Goal: Information Seeking & Learning: Learn about a topic

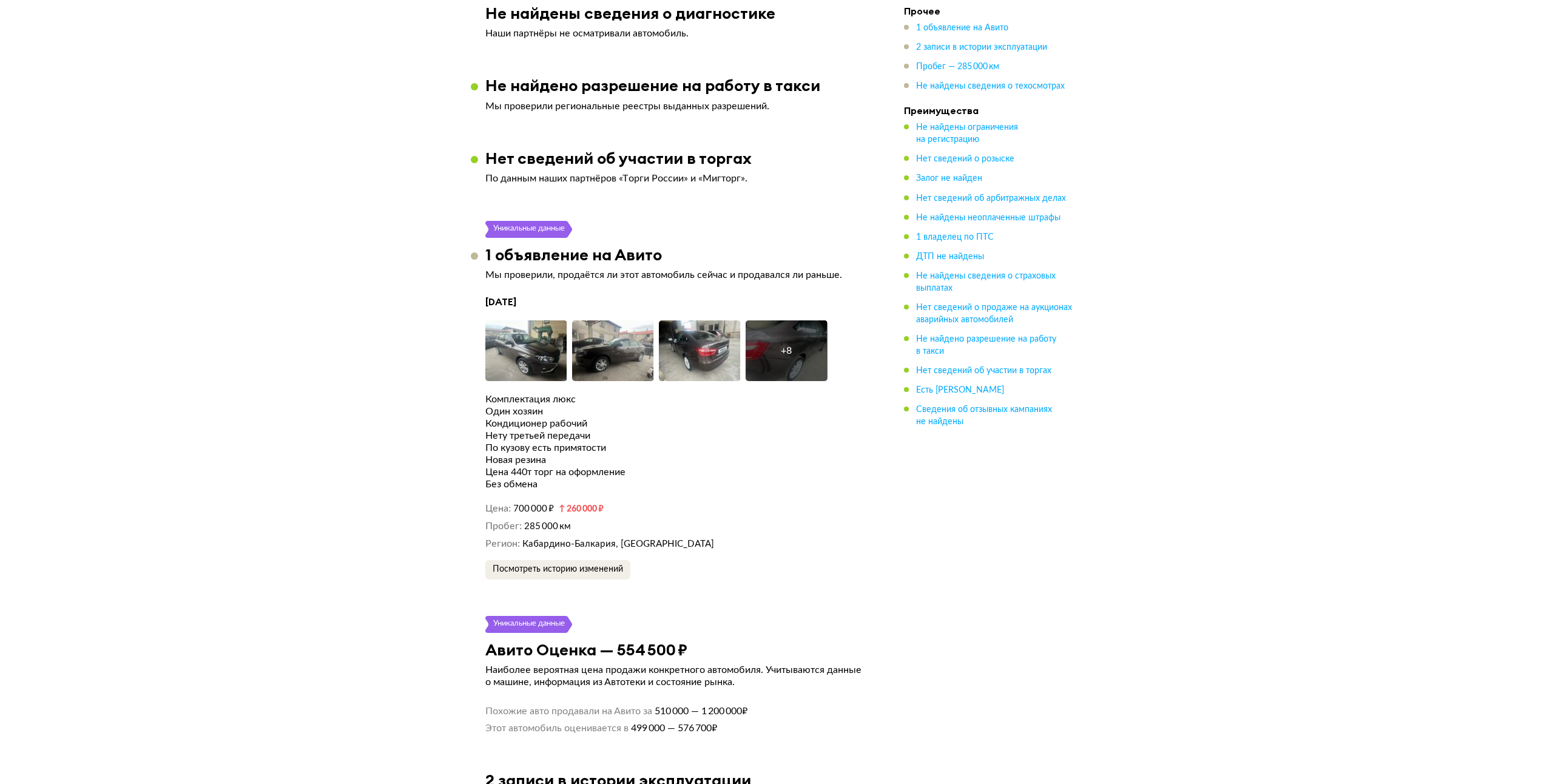
scroll to position [1820, 0]
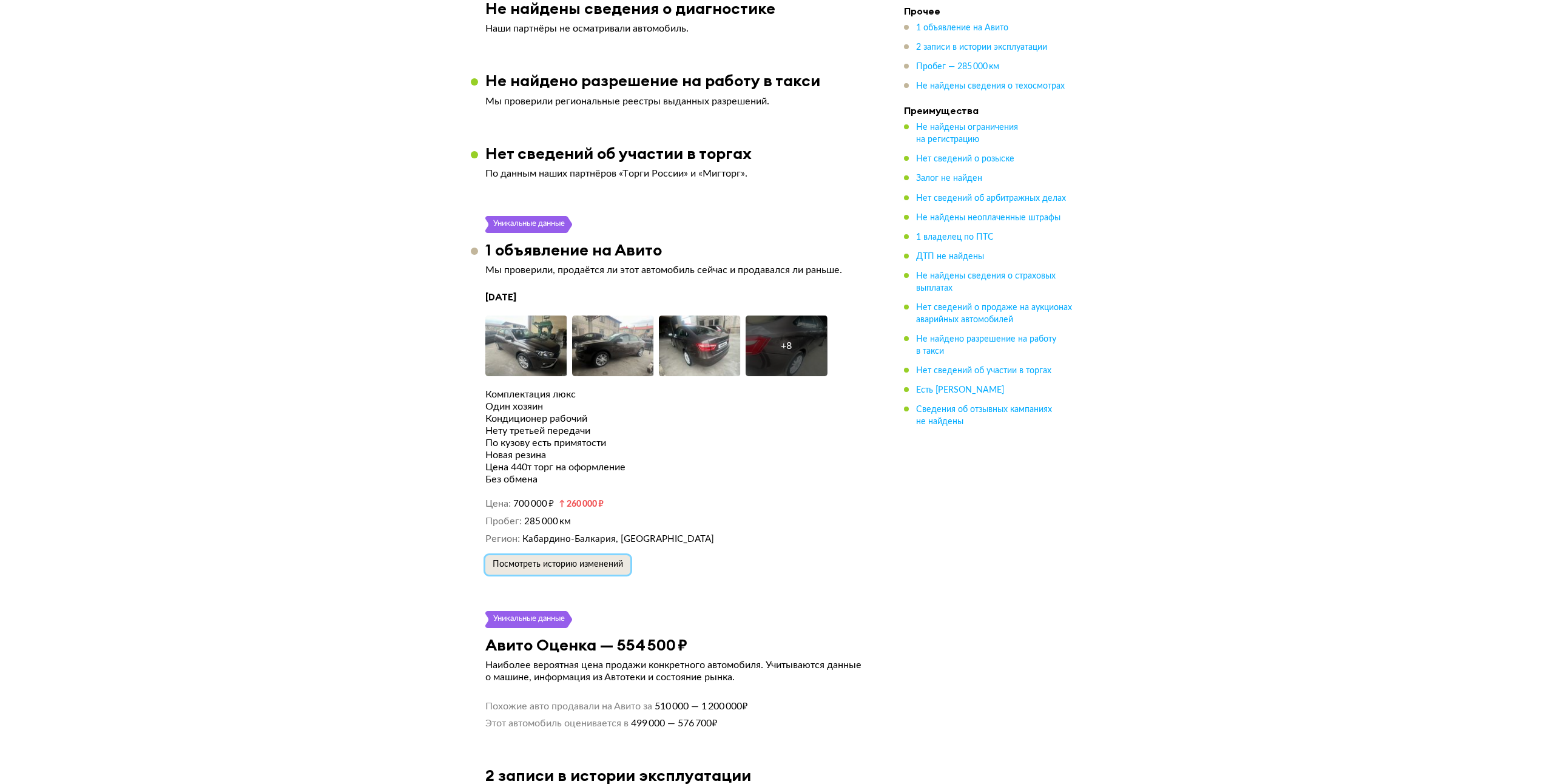
click at [590, 560] on span "Посмотреть историю изменений" at bounding box center [557, 564] width 130 height 8
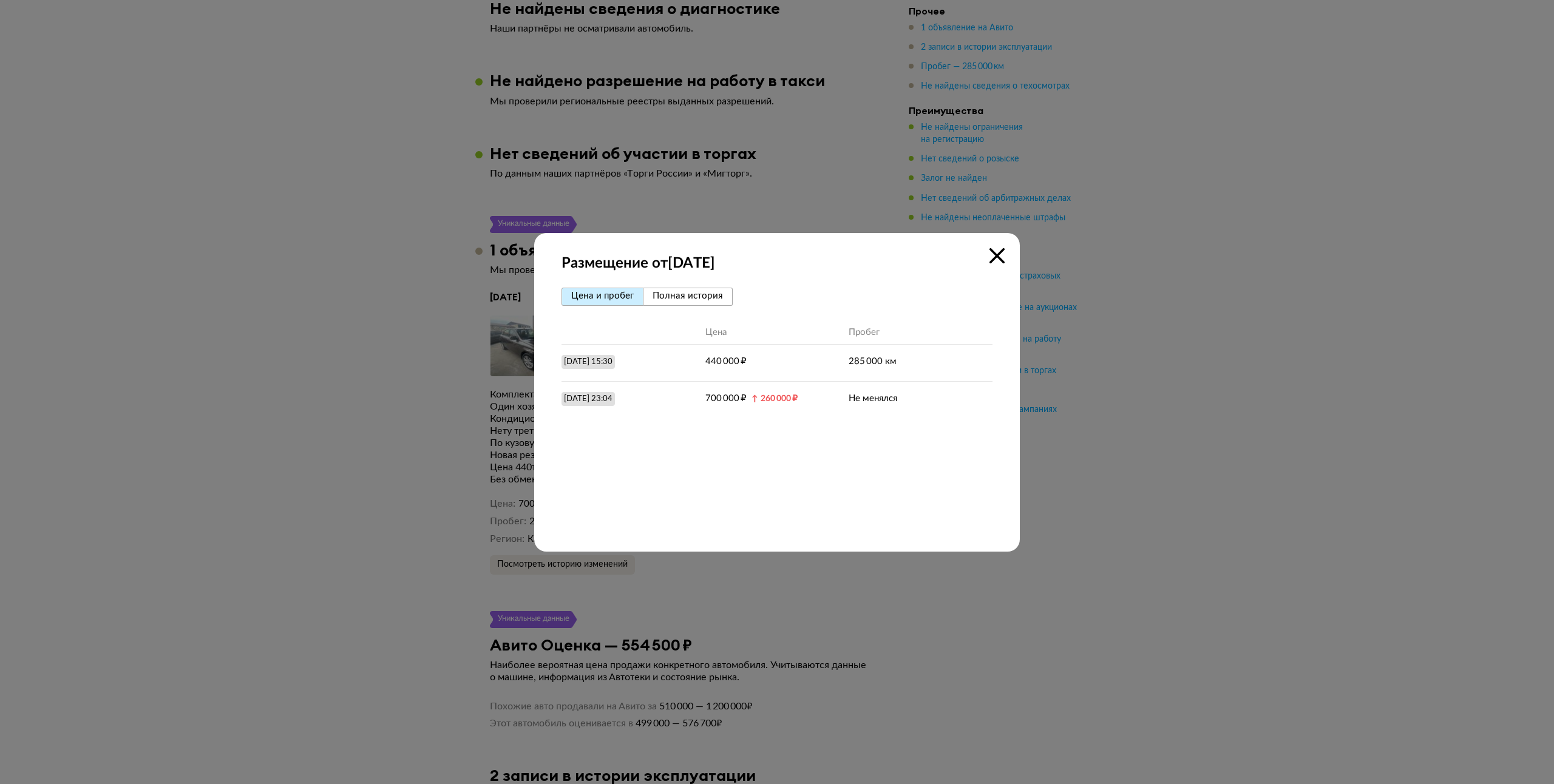
click at [692, 296] on span "Полная история" at bounding box center [688, 295] width 71 height 9
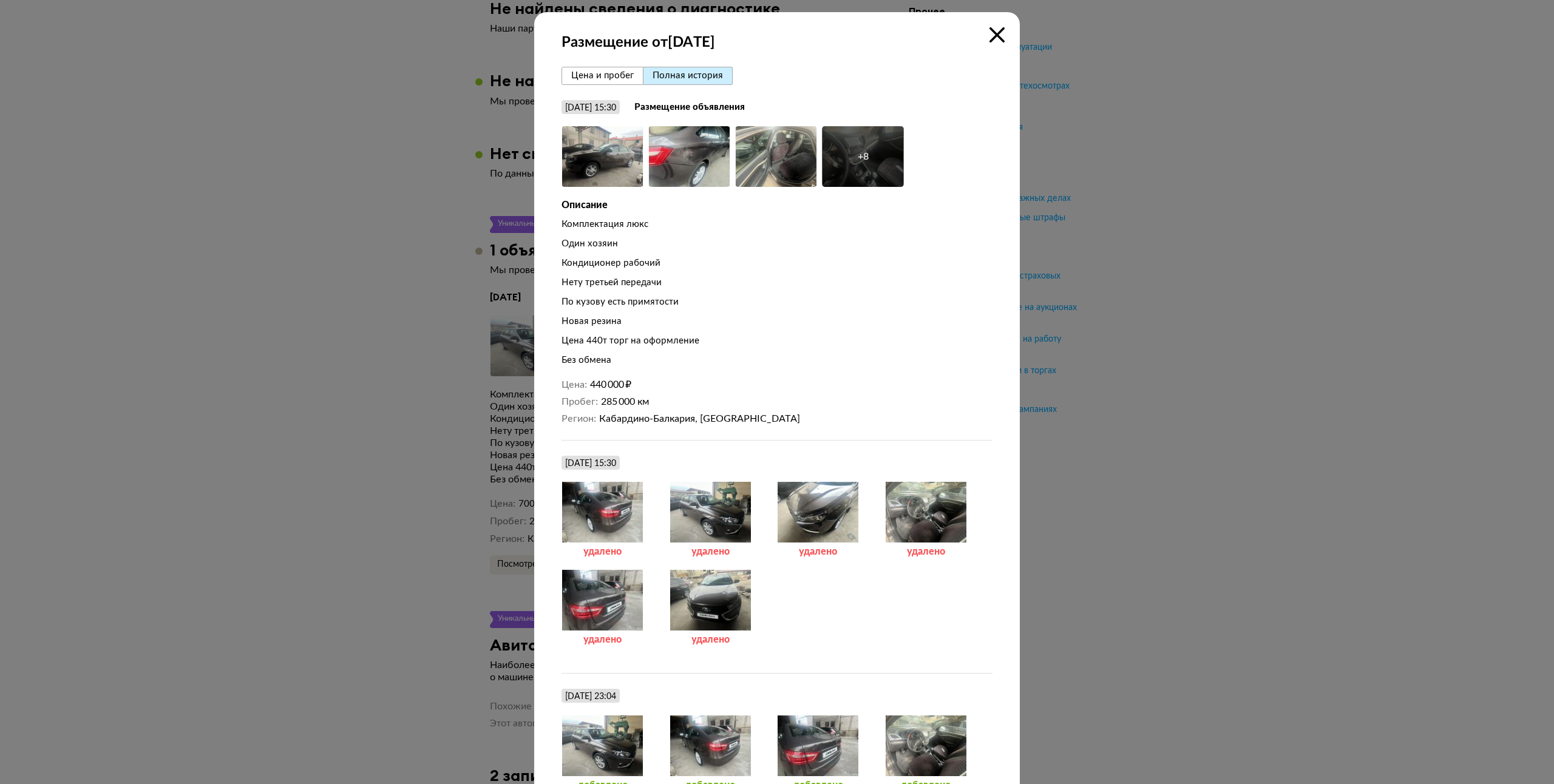
click at [593, 80] on span "Цена и пробег" at bounding box center [602, 75] width 62 height 9
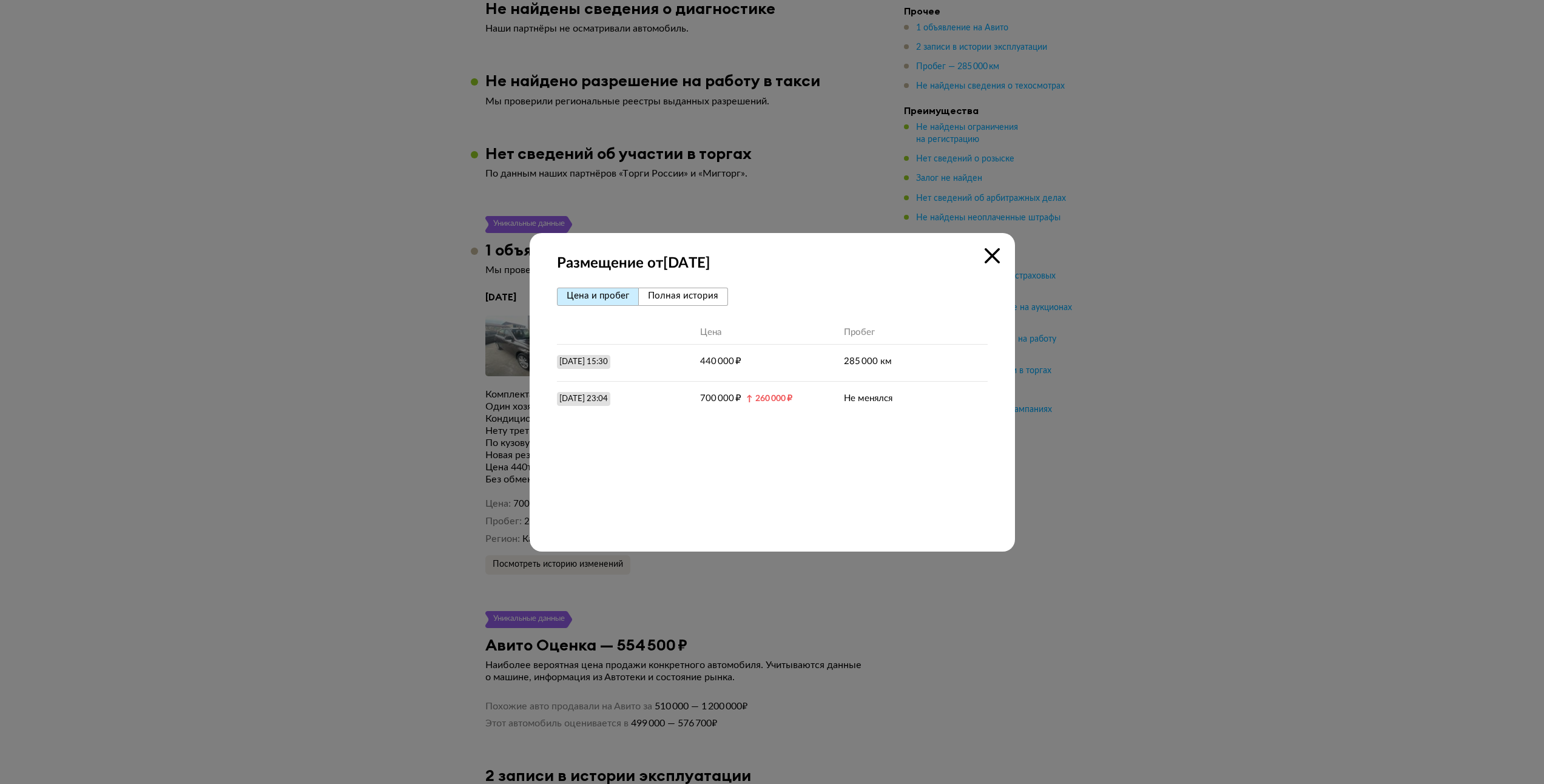
click at [998, 256] on icon at bounding box center [992, 255] width 15 height 15
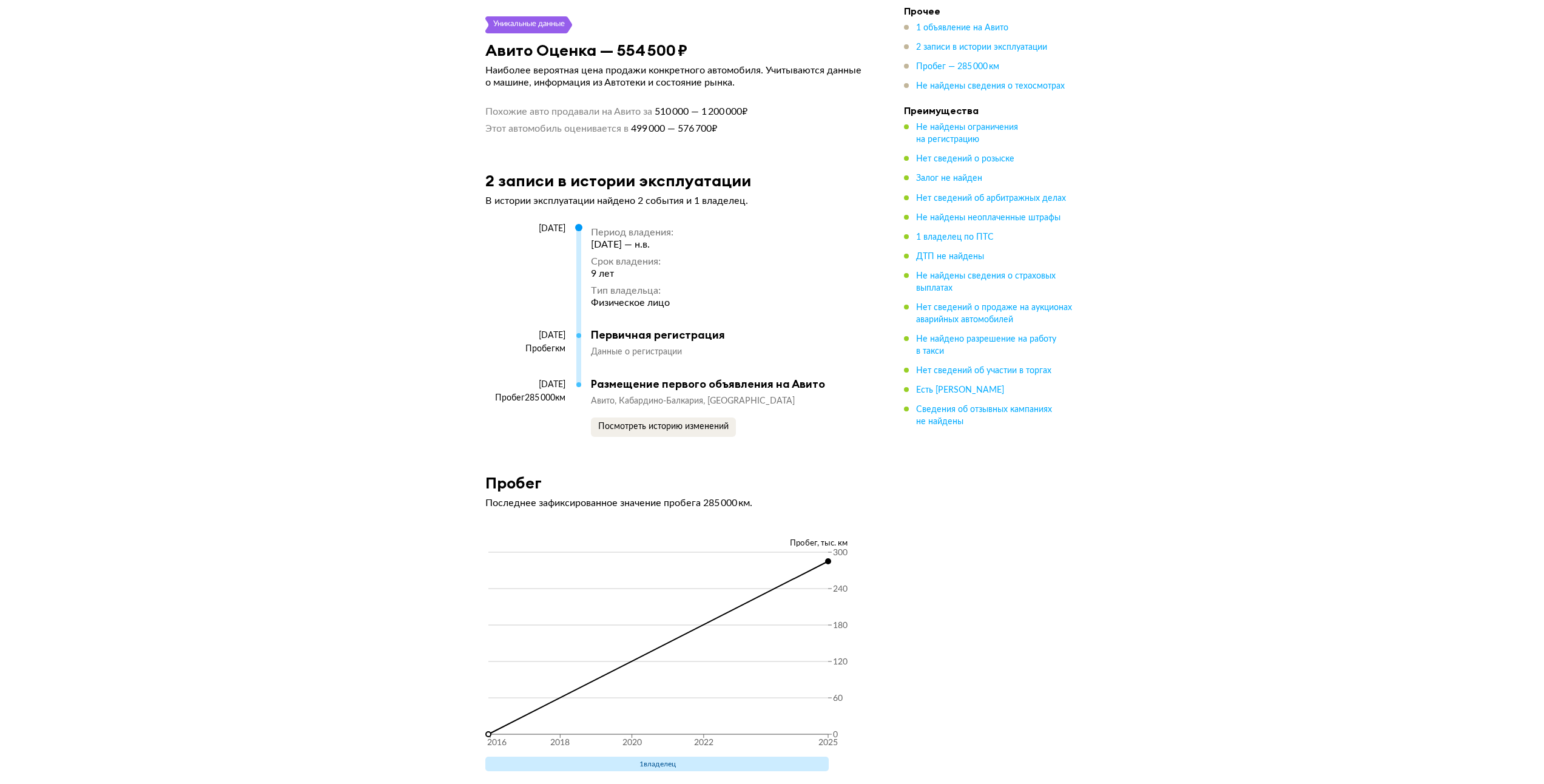
scroll to position [2426, 0]
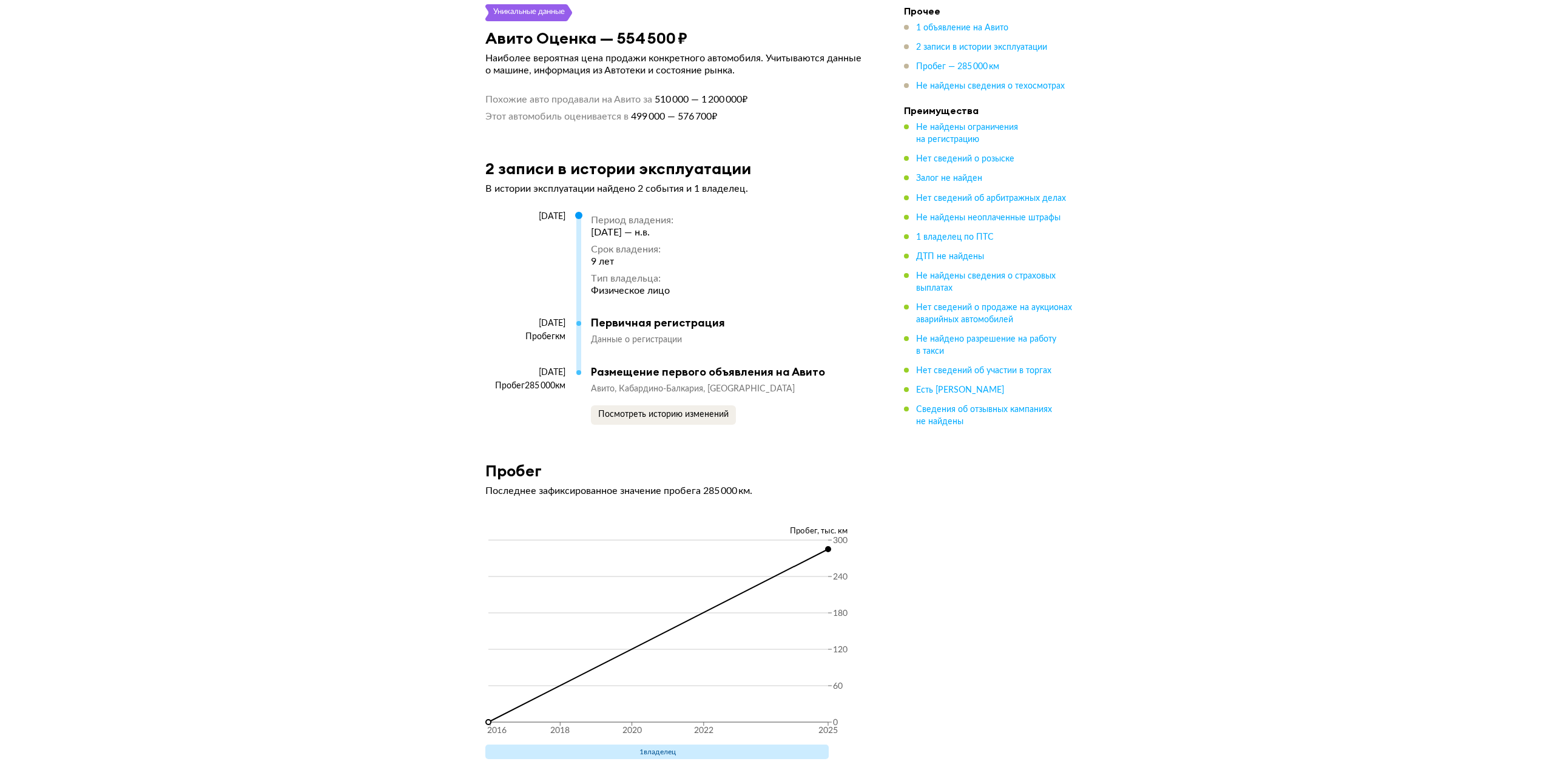
click at [829, 546] on circle at bounding box center [828, 548] width 5 height 5
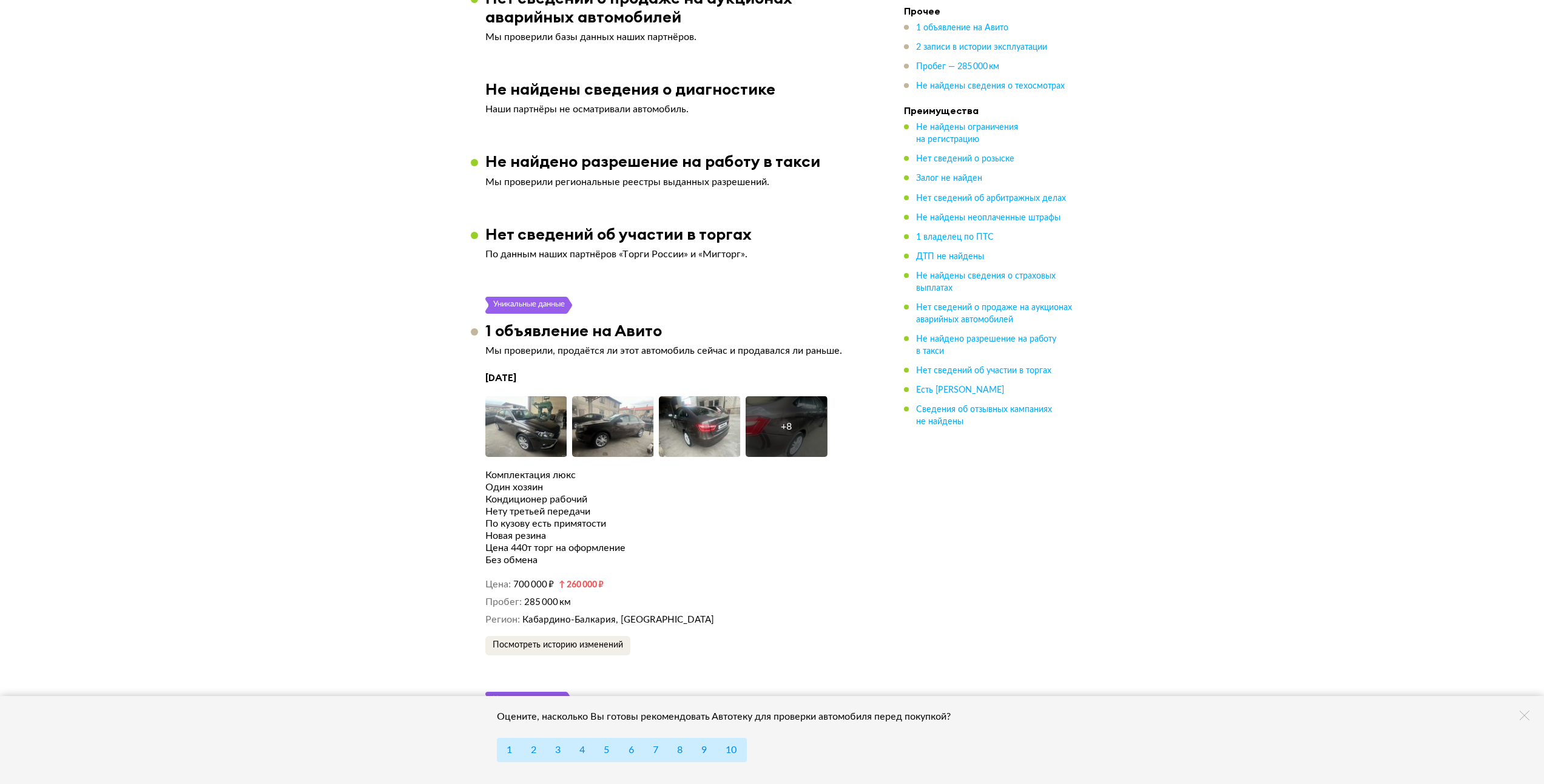
scroll to position [1759, 0]
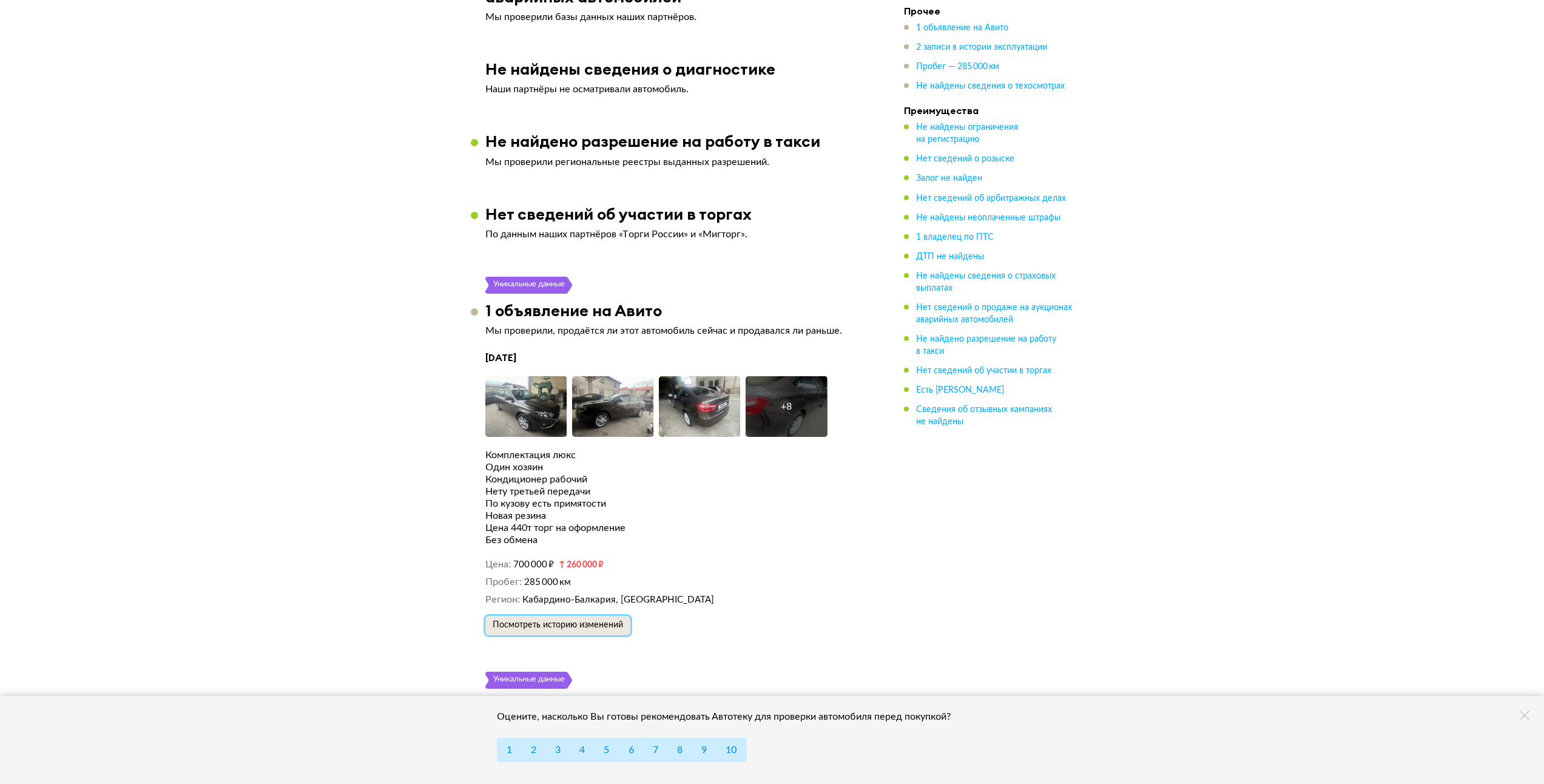
click at [566, 621] on span "Посмотреть историю изменений" at bounding box center [557, 624] width 130 height 8
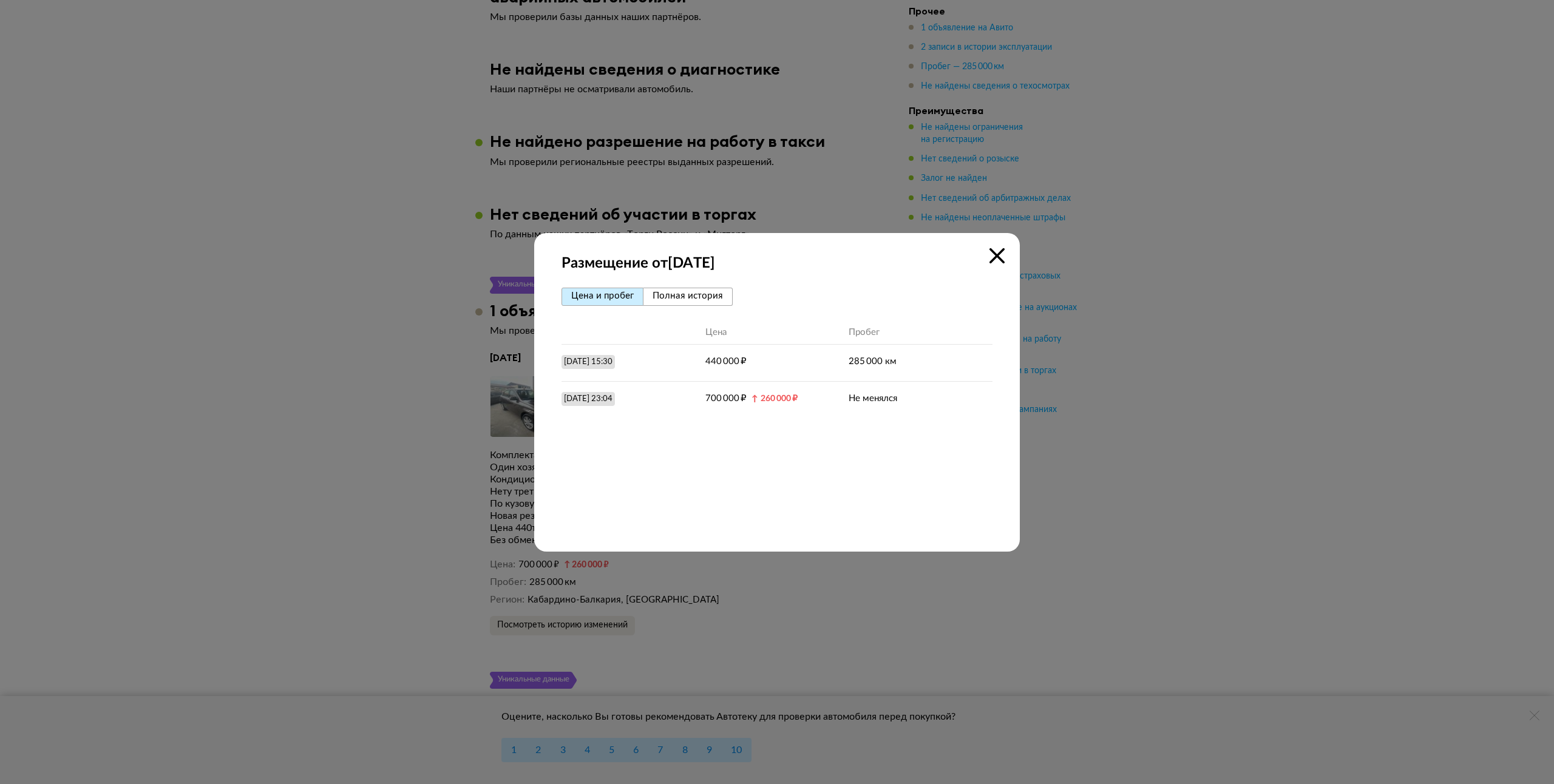
click at [681, 298] on span "Полная история" at bounding box center [688, 295] width 71 height 9
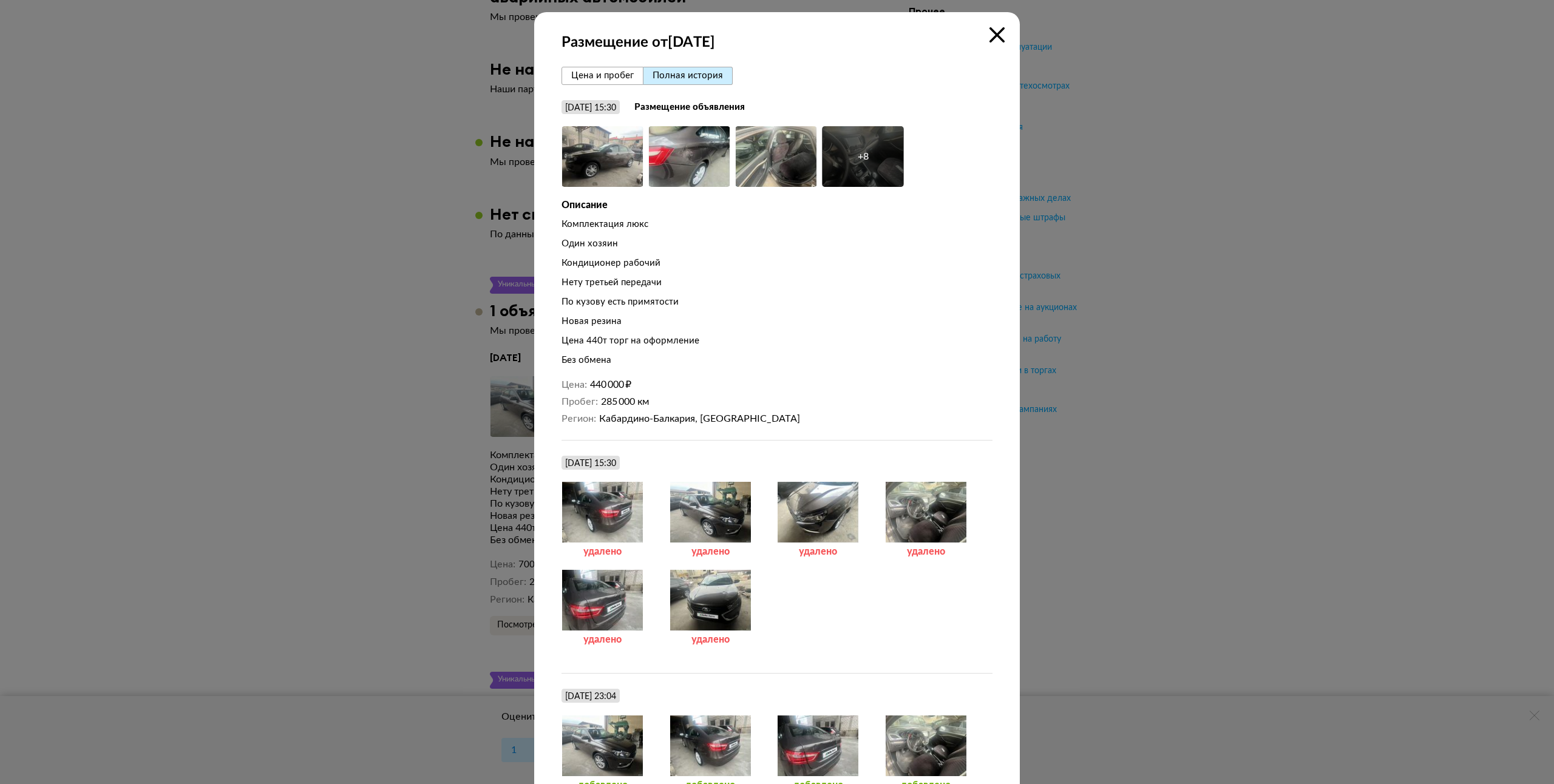
click at [990, 29] on icon at bounding box center [997, 34] width 15 height 15
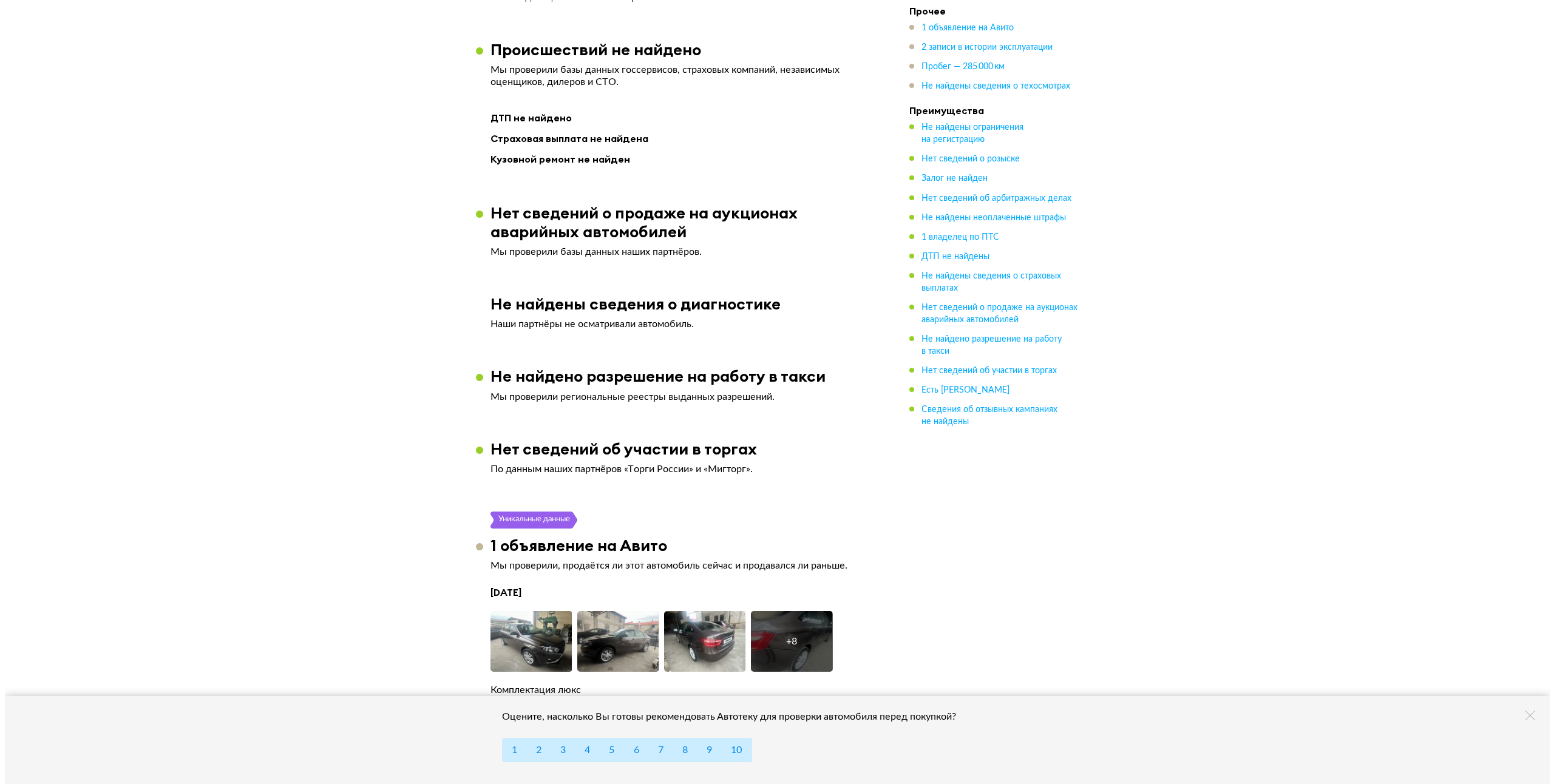
scroll to position [1517, 0]
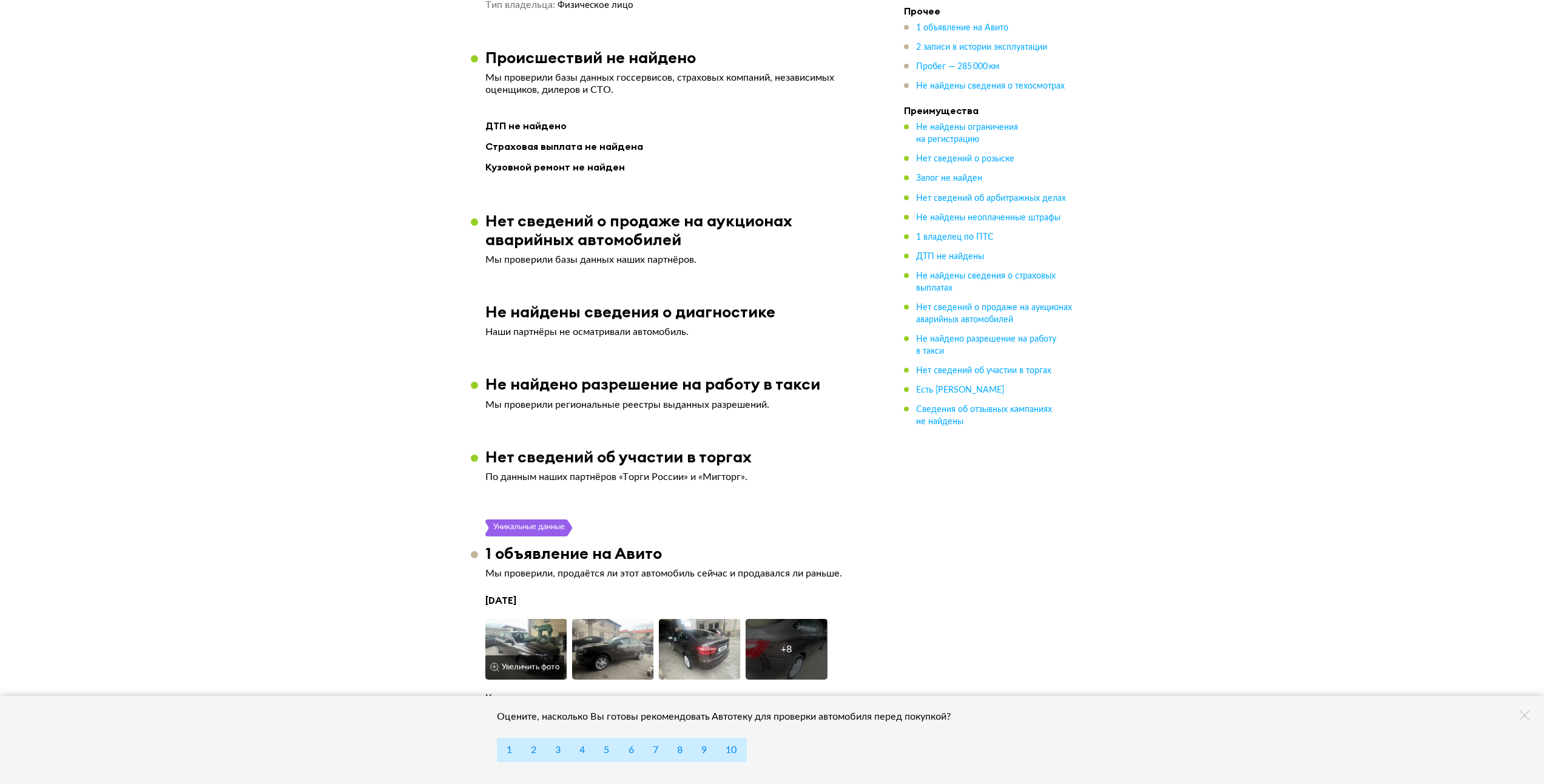
click at [530, 619] on img at bounding box center [526, 648] width 82 height 60
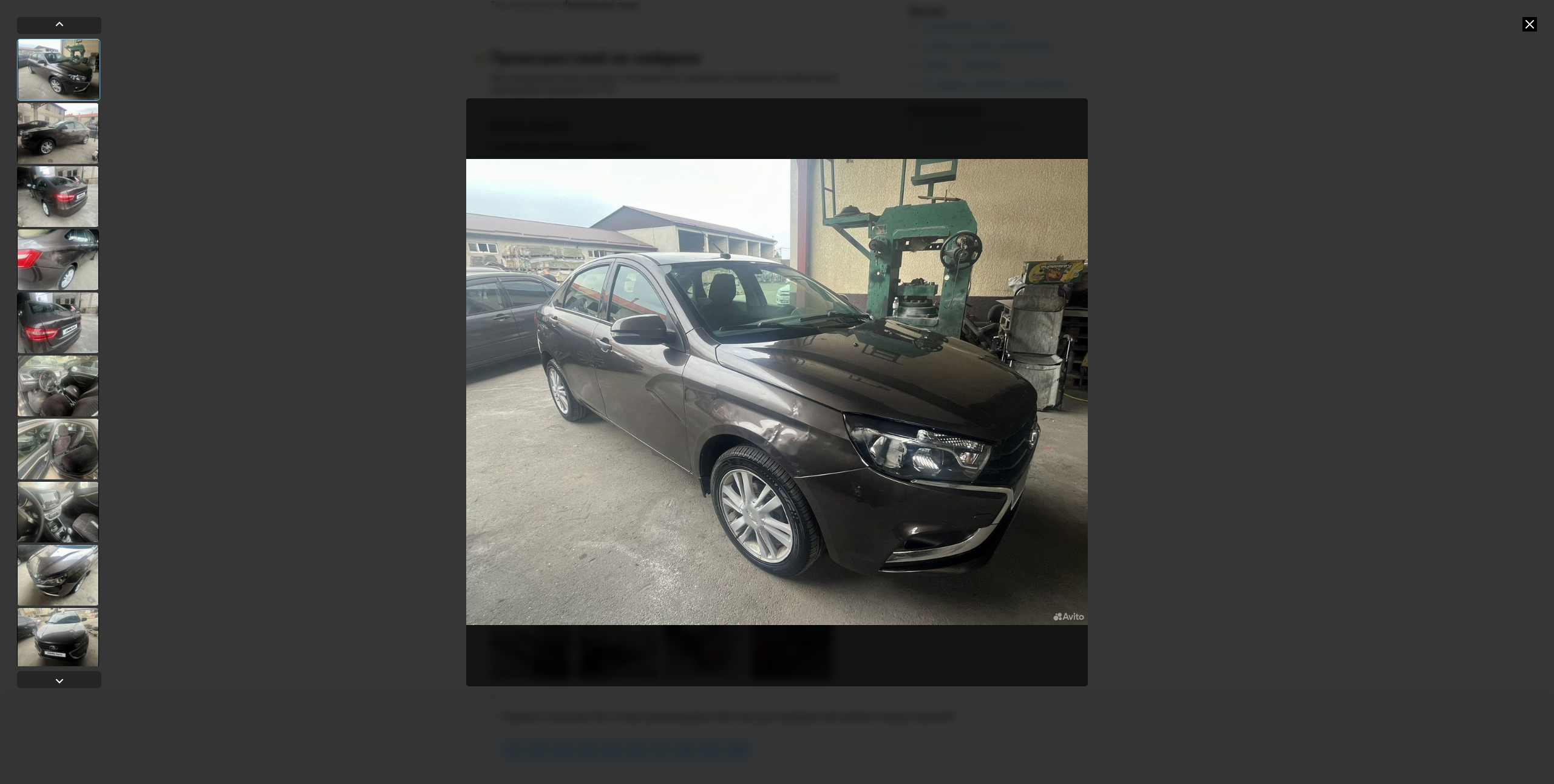
click at [1068, 401] on img "Go to Slide 1" at bounding box center [777, 392] width 622 height 588
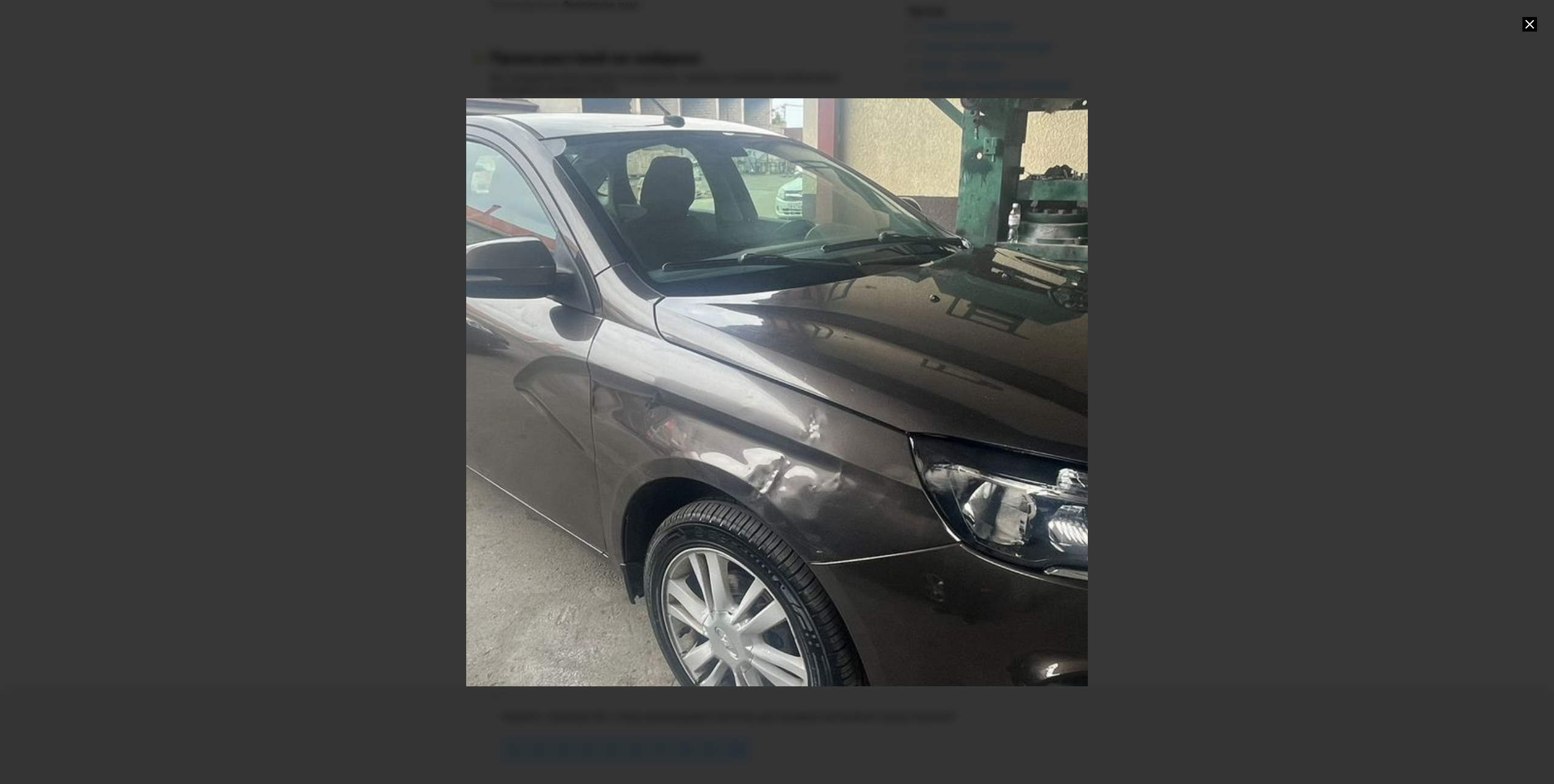
click at [407, 387] on div at bounding box center [777, 392] width 1554 height 784
click at [332, 390] on div at bounding box center [777, 392] width 1554 height 784
click at [1543, 20] on div at bounding box center [777, 392] width 1554 height 784
click at [1535, 21] on icon at bounding box center [1530, 24] width 15 height 15
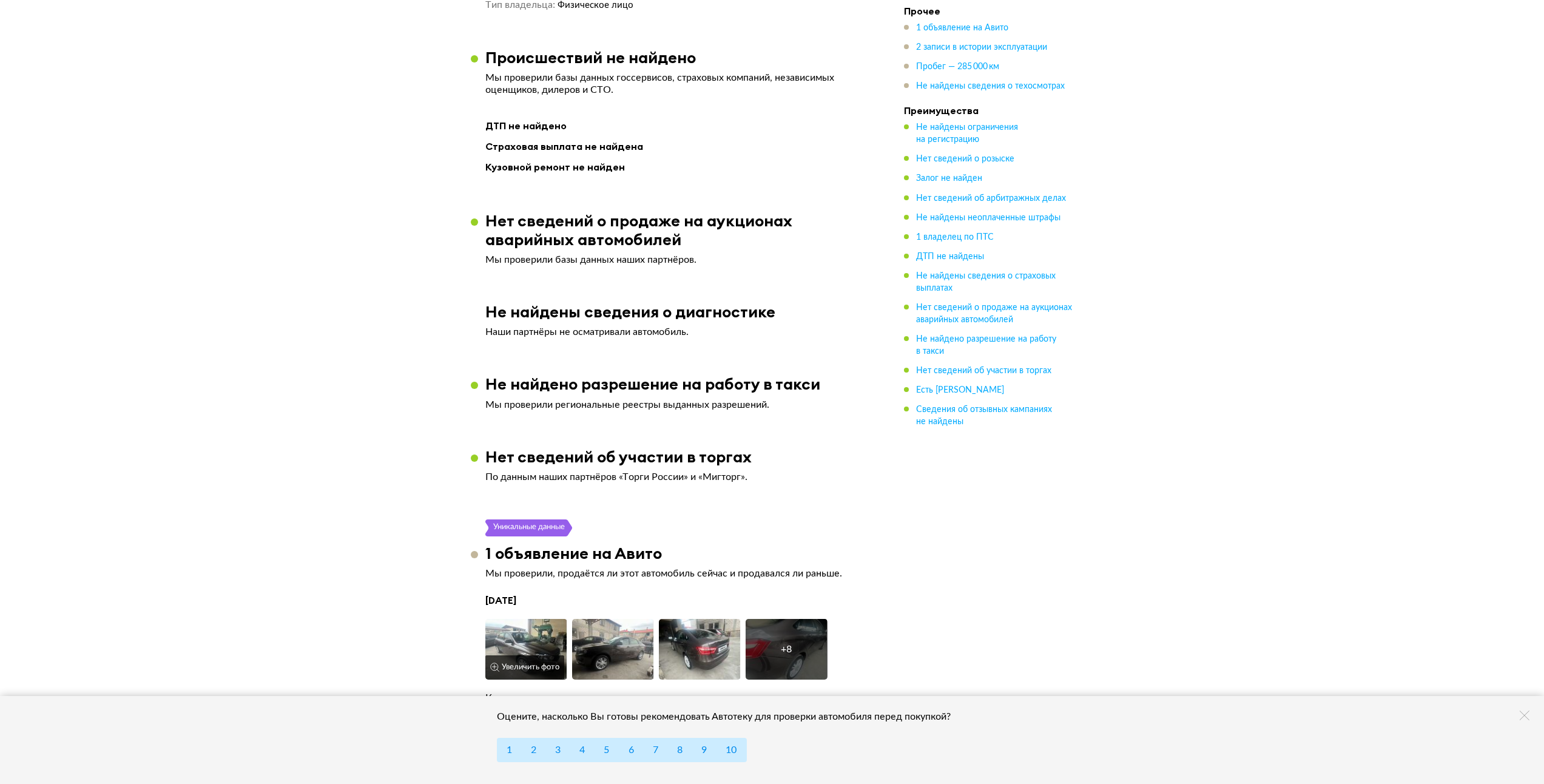
click at [531, 623] on img at bounding box center [526, 648] width 82 height 60
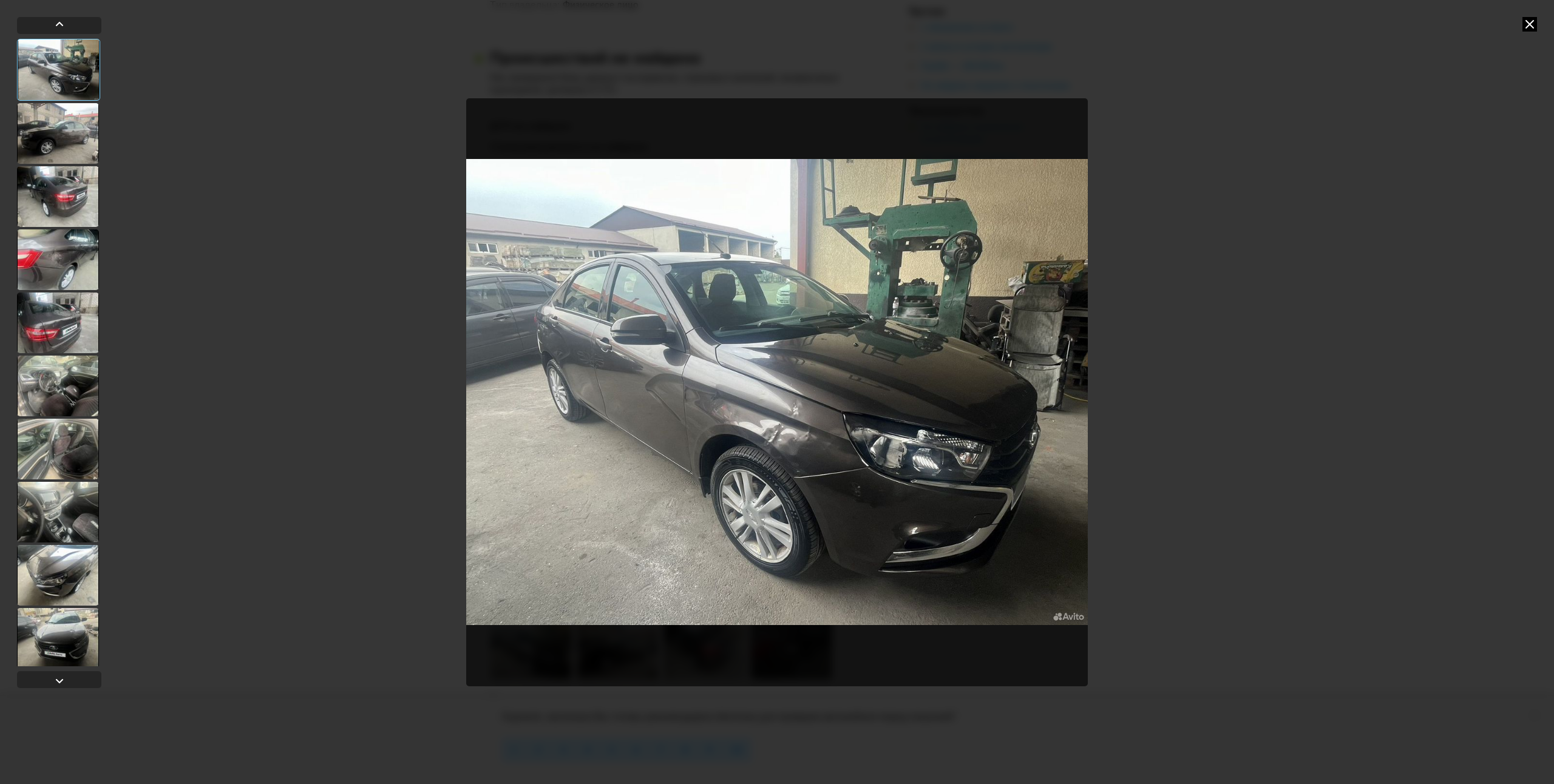
click at [76, 183] on div at bounding box center [58, 196] width 82 height 60
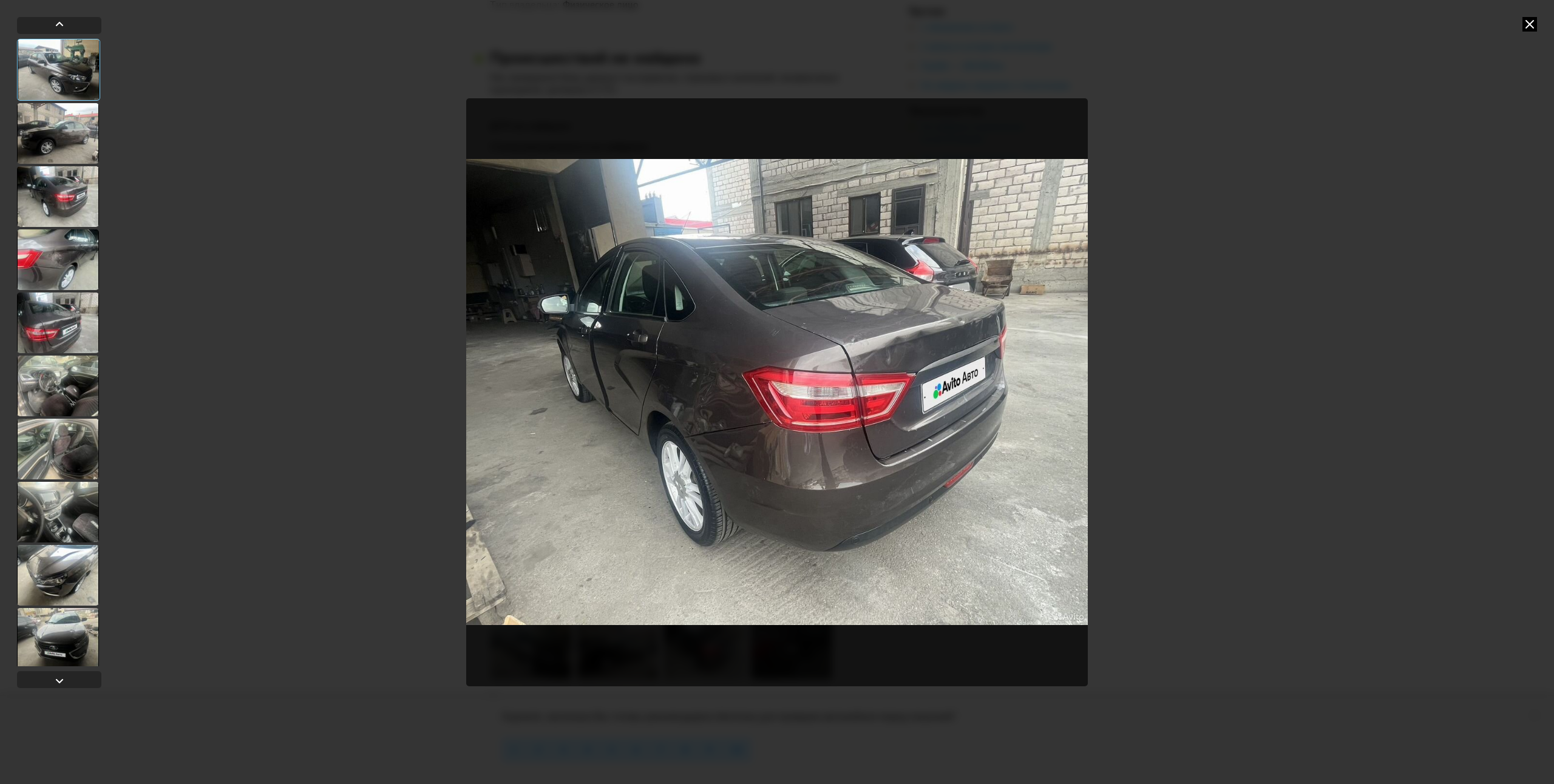
click at [75, 137] on div at bounding box center [58, 133] width 82 height 60
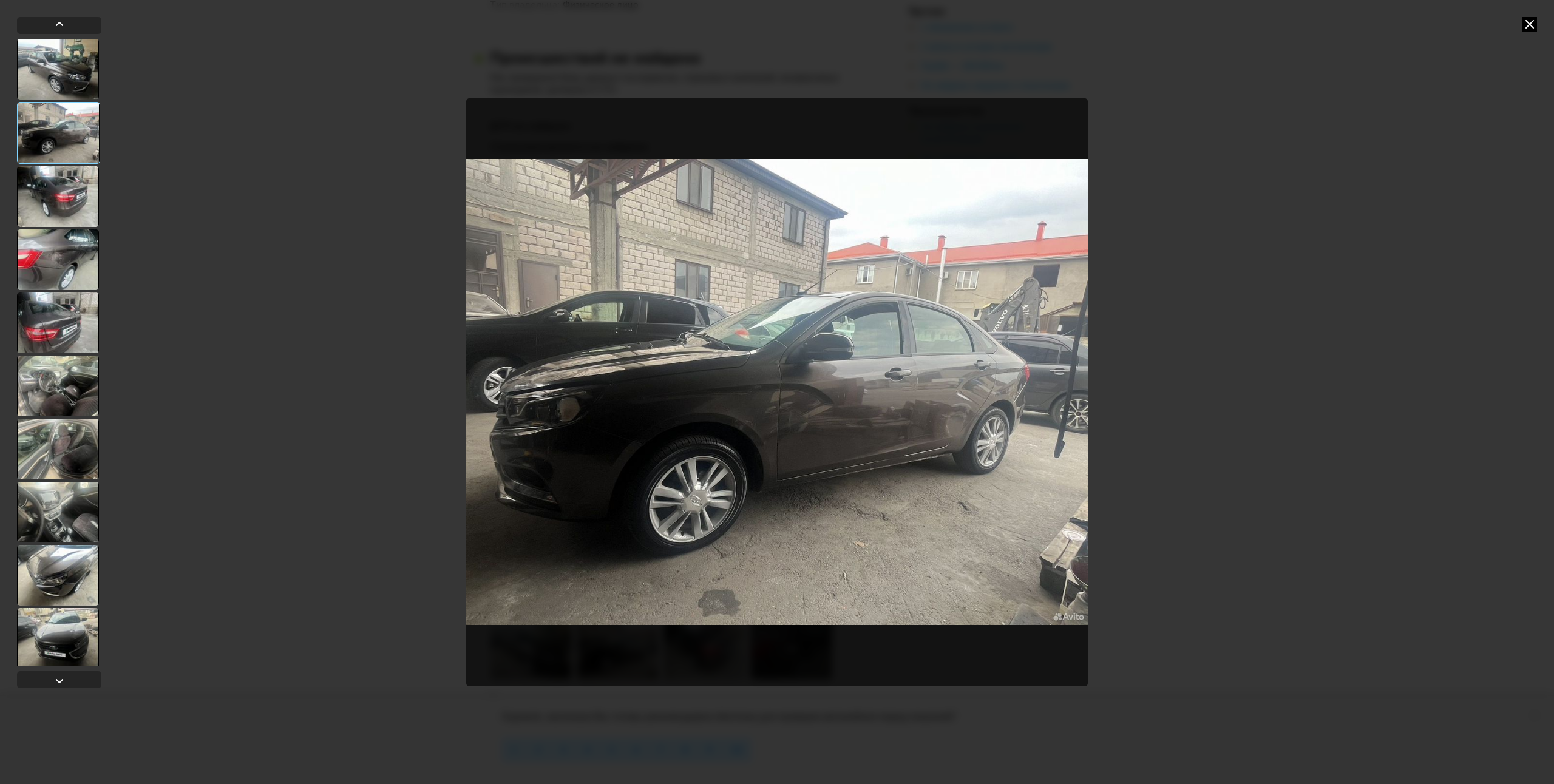
click at [57, 166] on div at bounding box center [58, 196] width 82 height 60
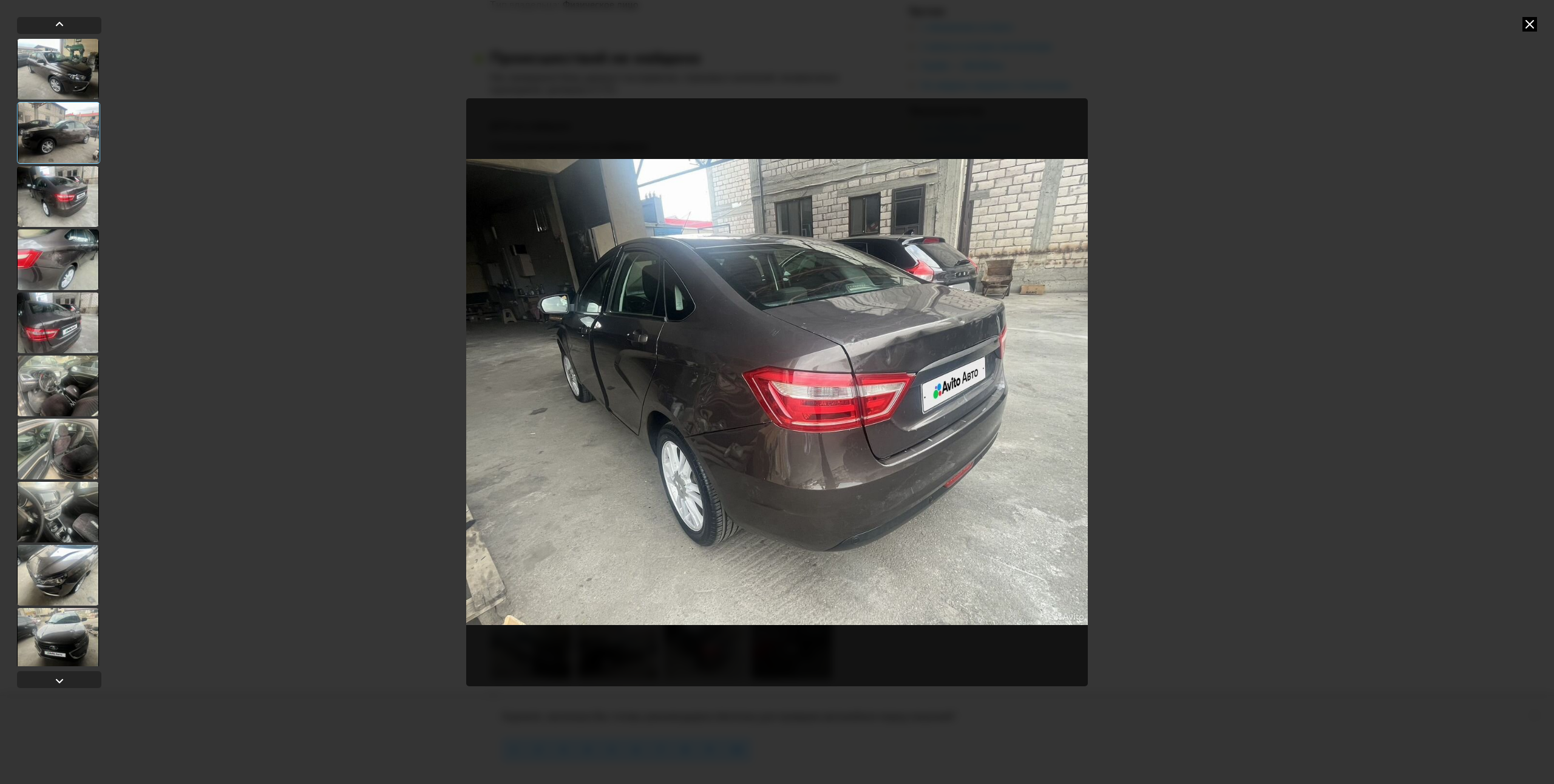
click at [36, 216] on div at bounding box center [58, 196] width 82 height 60
click at [34, 233] on div at bounding box center [58, 259] width 82 height 60
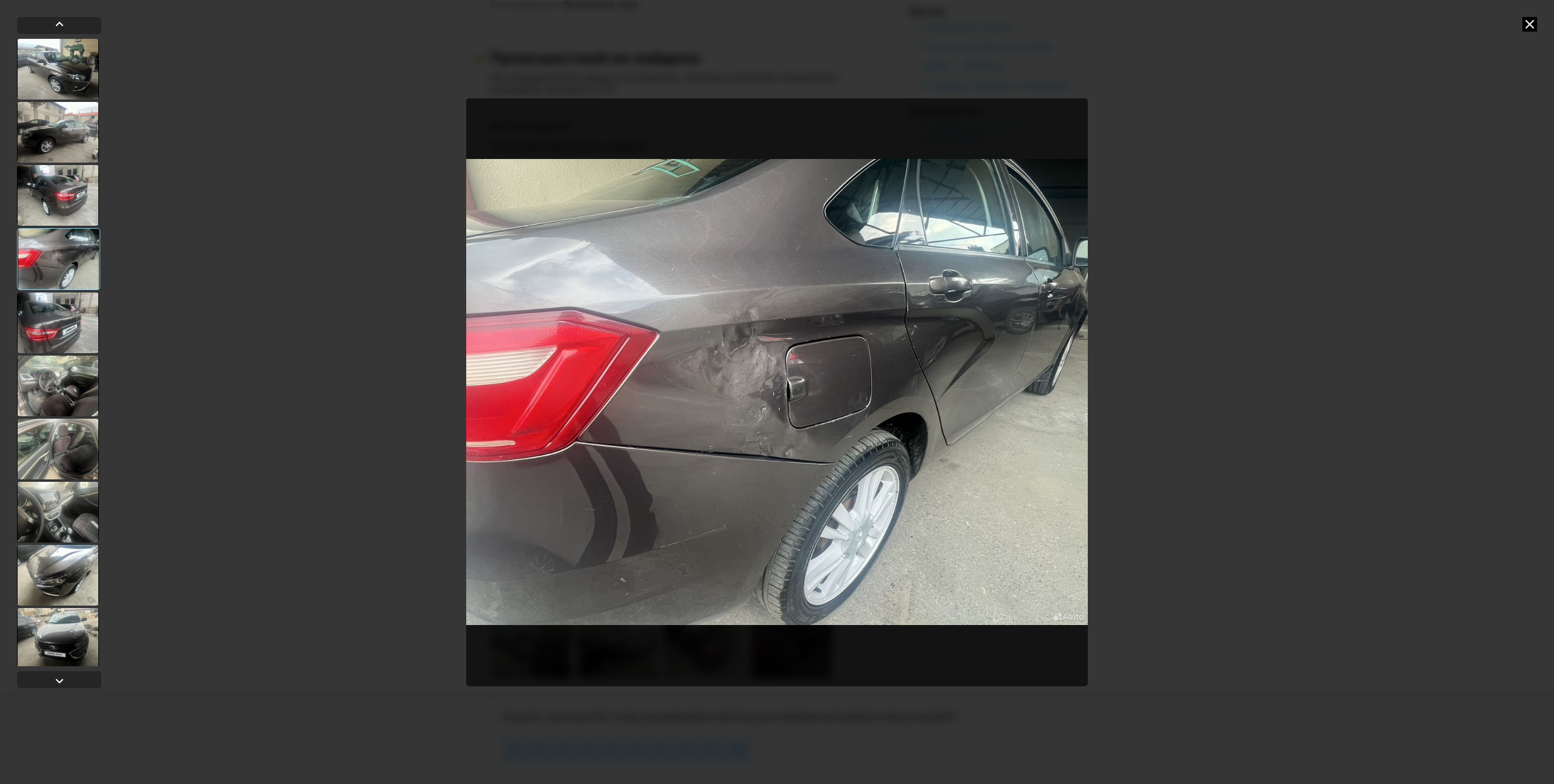
click at [45, 321] on div at bounding box center [58, 322] width 82 height 60
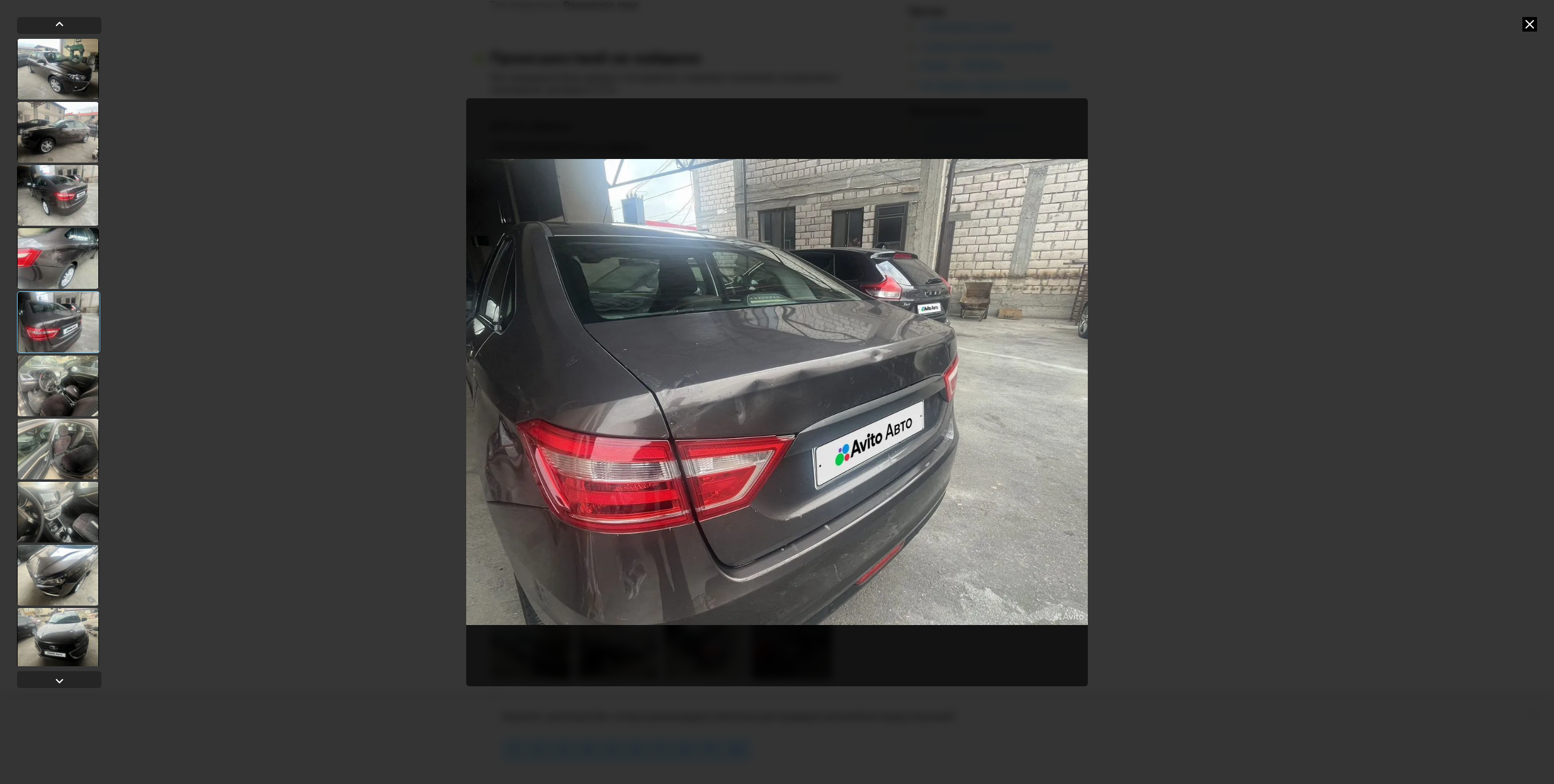
click at [51, 357] on div at bounding box center [58, 385] width 82 height 60
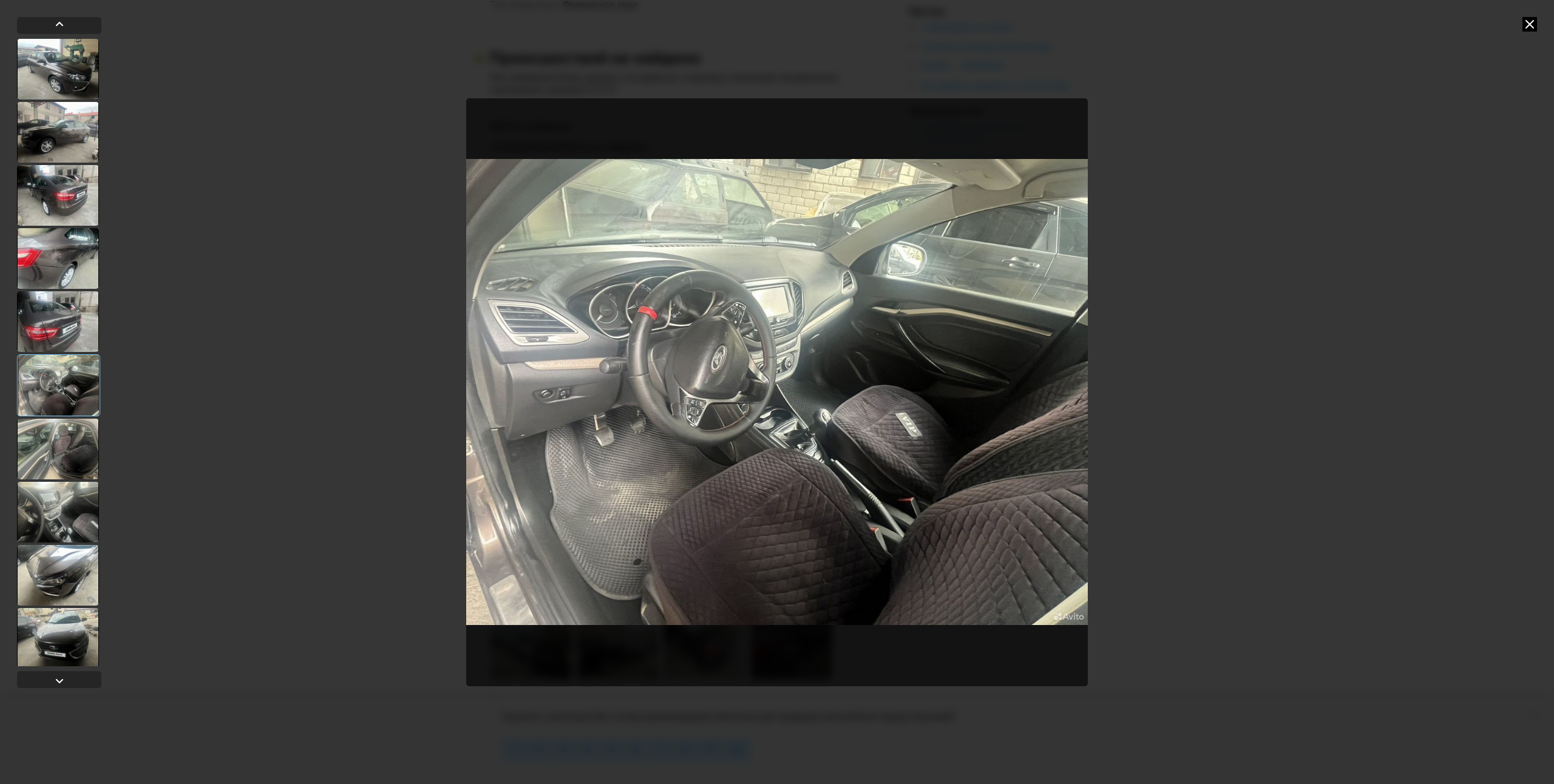
click at [46, 433] on div at bounding box center [58, 449] width 82 height 60
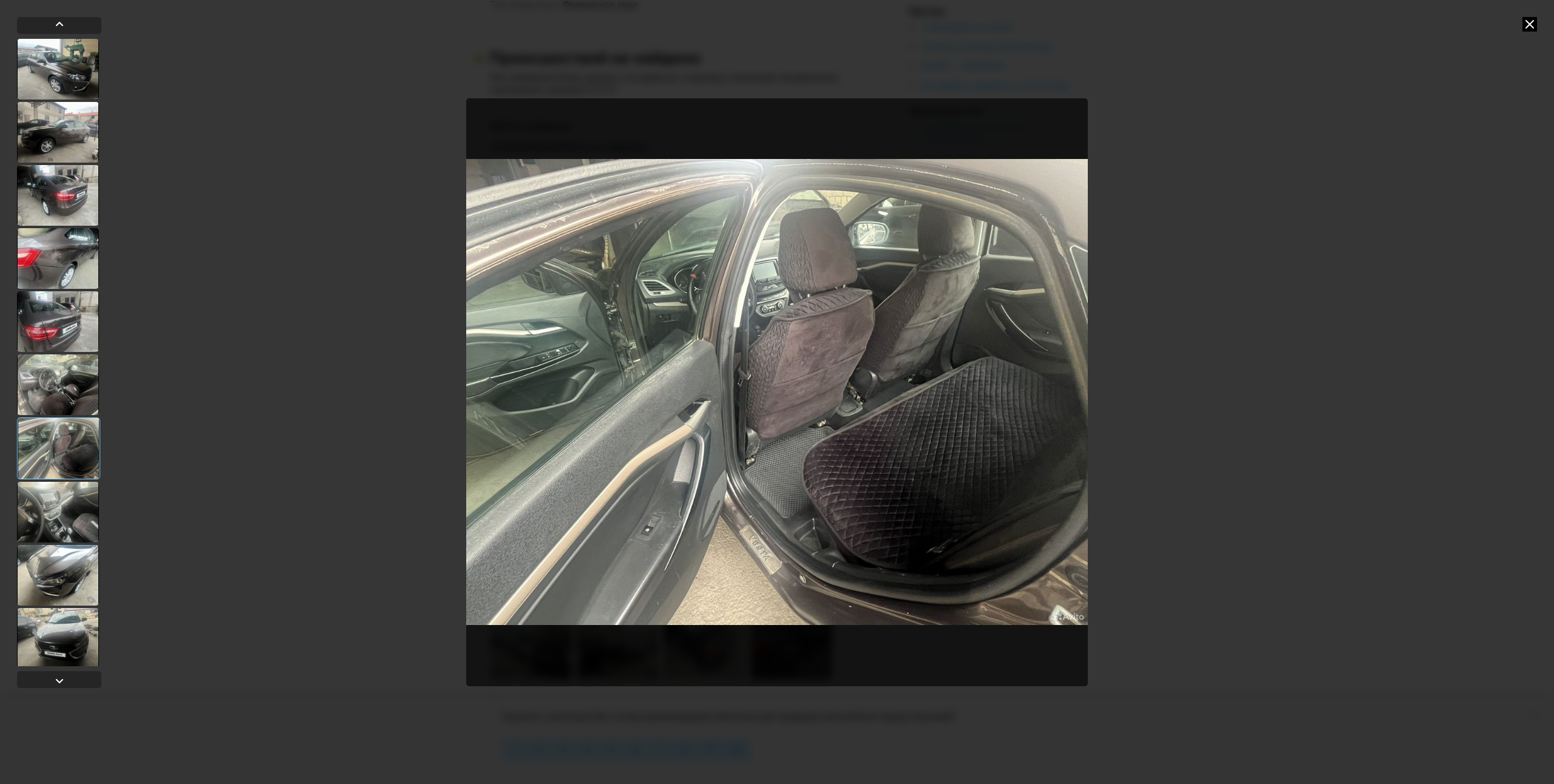
click at [48, 472] on div at bounding box center [58, 448] width 83 height 62
click at [52, 519] on div at bounding box center [58, 512] width 82 height 60
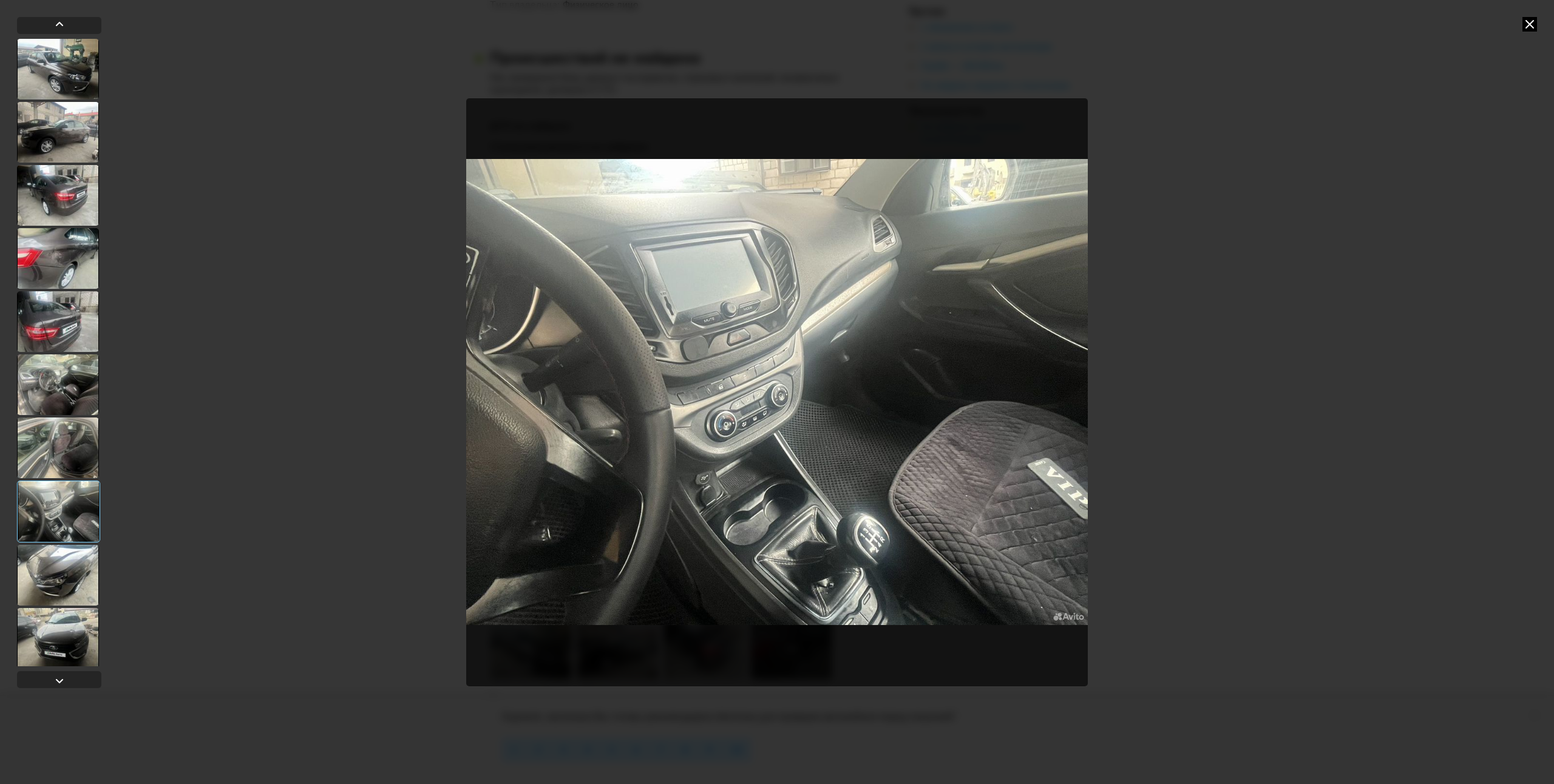
drag, startPoint x: 73, startPoint y: 589, endPoint x: 69, endPoint y: 594, distance: 6.4
click at [72, 590] on div at bounding box center [58, 575] width 82 height 60
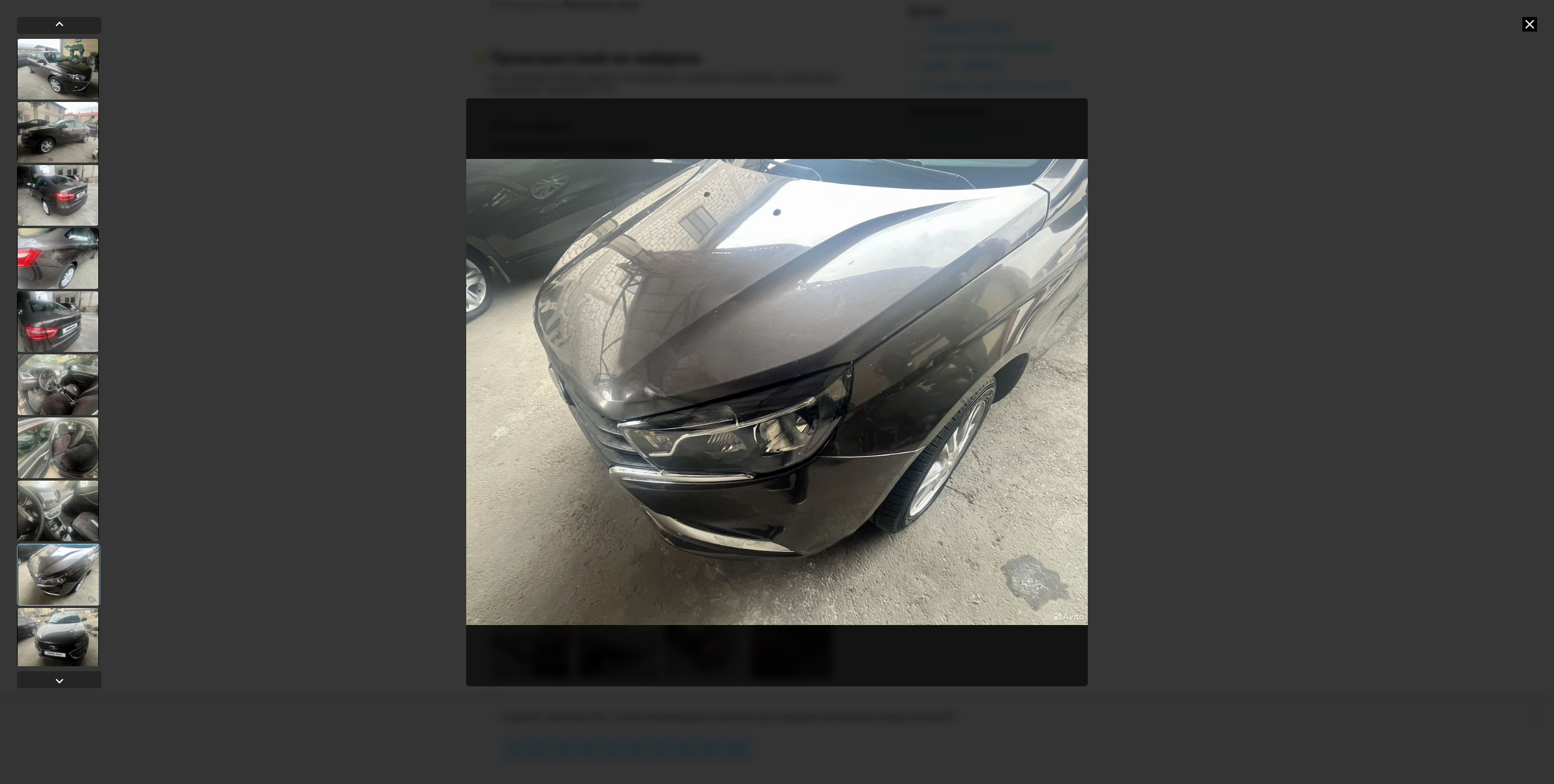
click at [72, 608] on div at bounding box center [58, 637] width 82 height 60
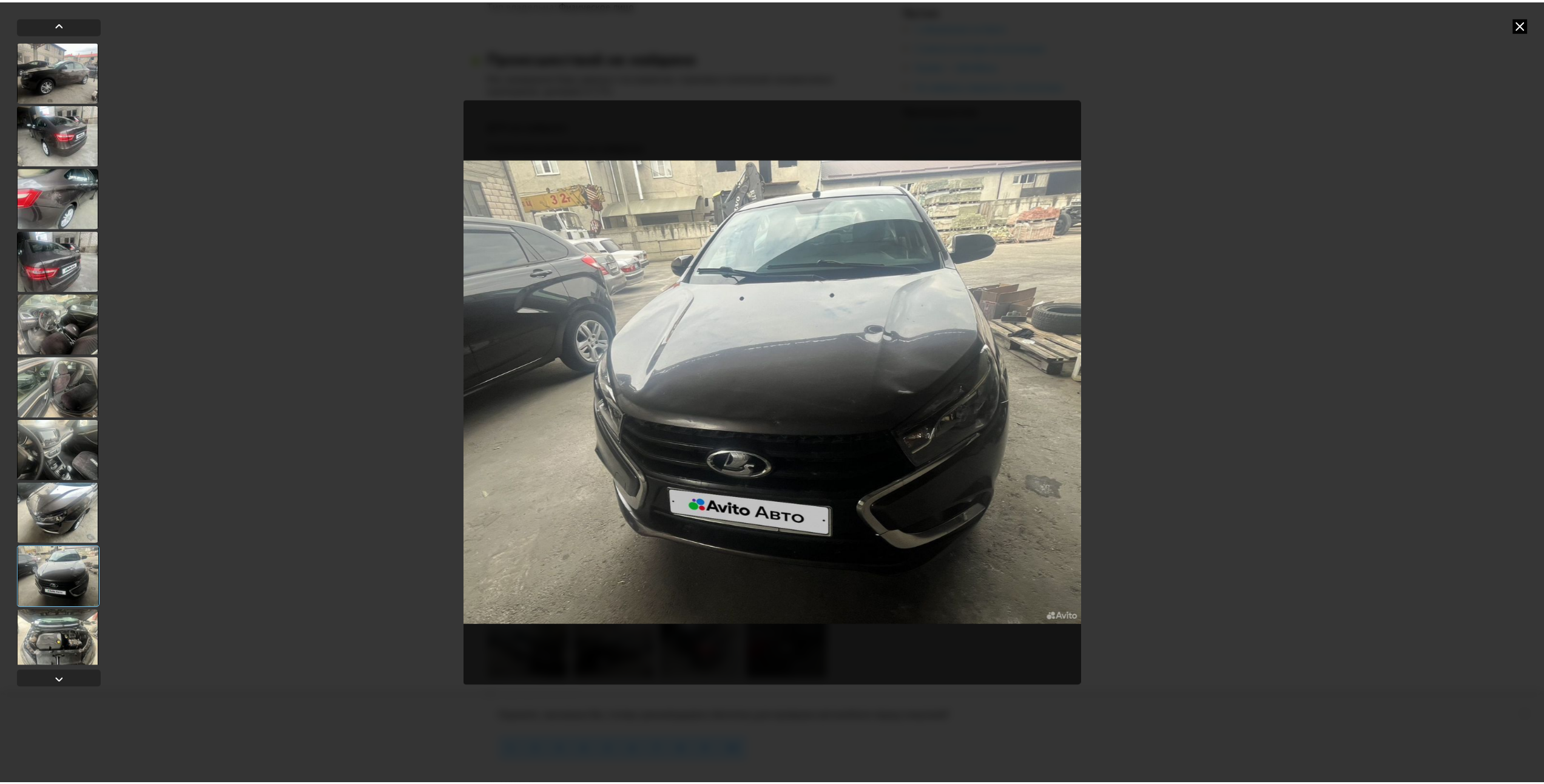
scroll to position [68, 0]
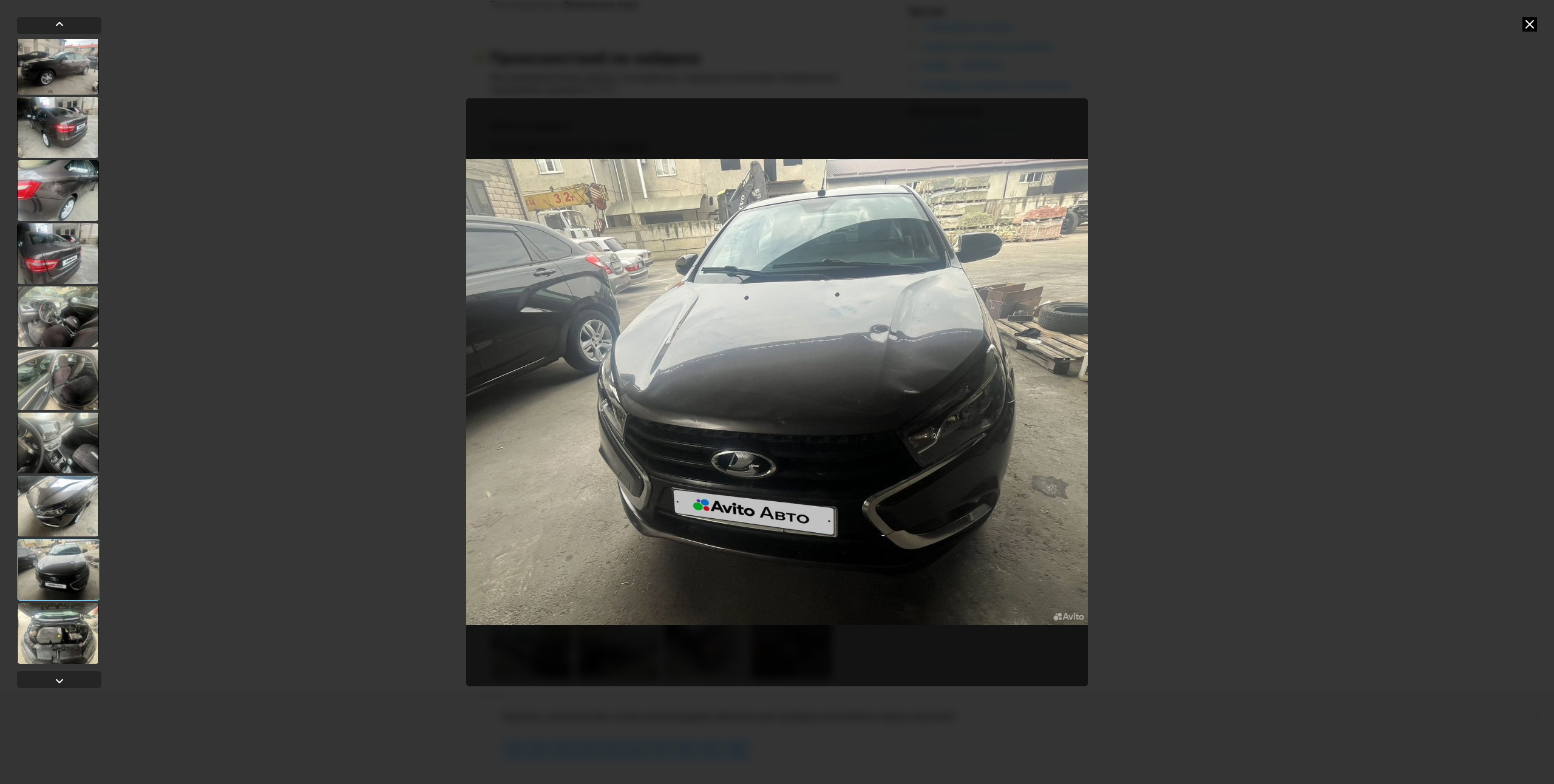
click at [50, 643] on div at bounding box center [58, 633] width 82 height 60
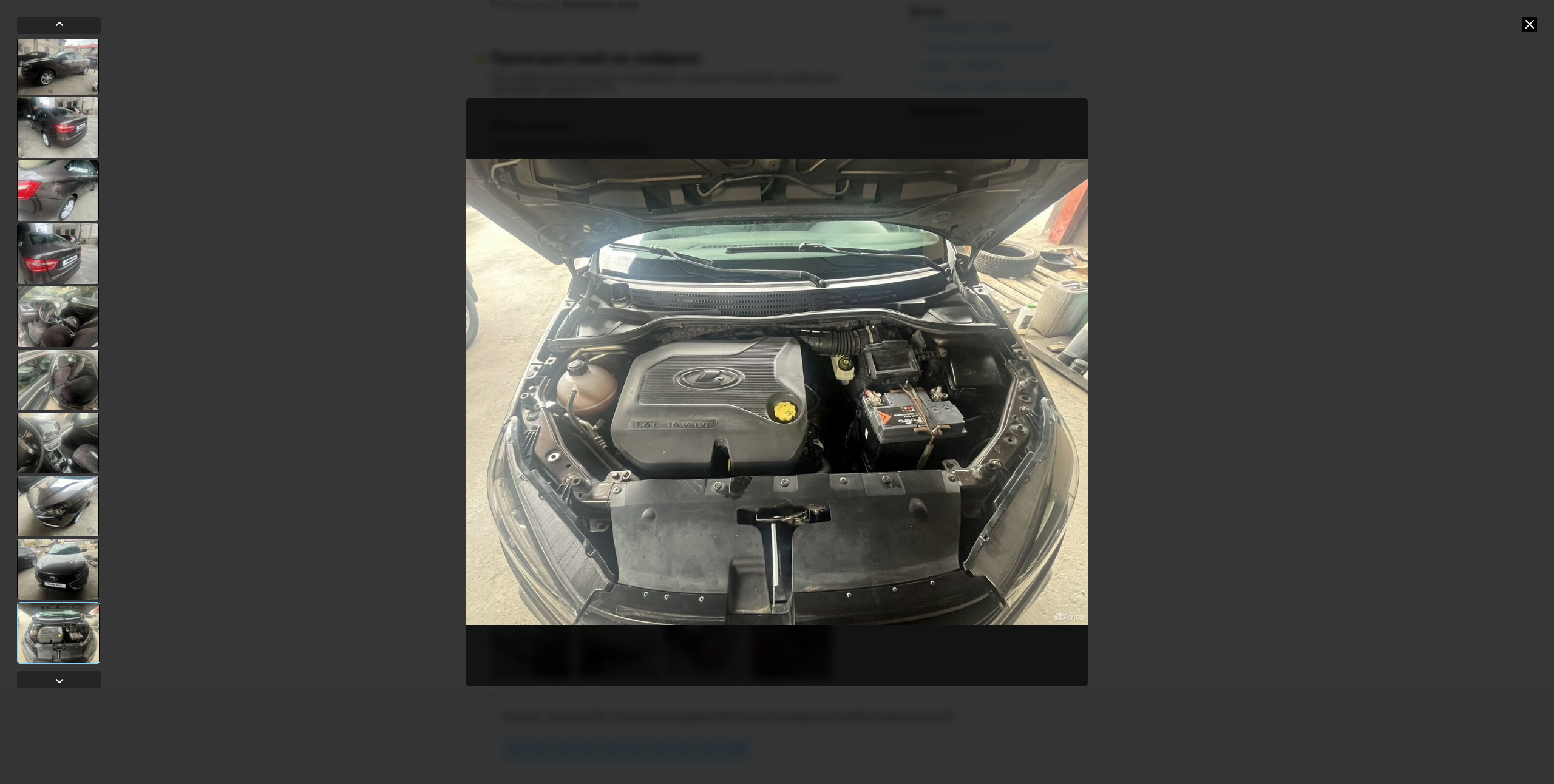
click at [1466, 305] on div at bounding box center [777, 392] width 1554 height 784
click at [1530, 31] on icon at bounding box center [1530, 24] width 15 height 15
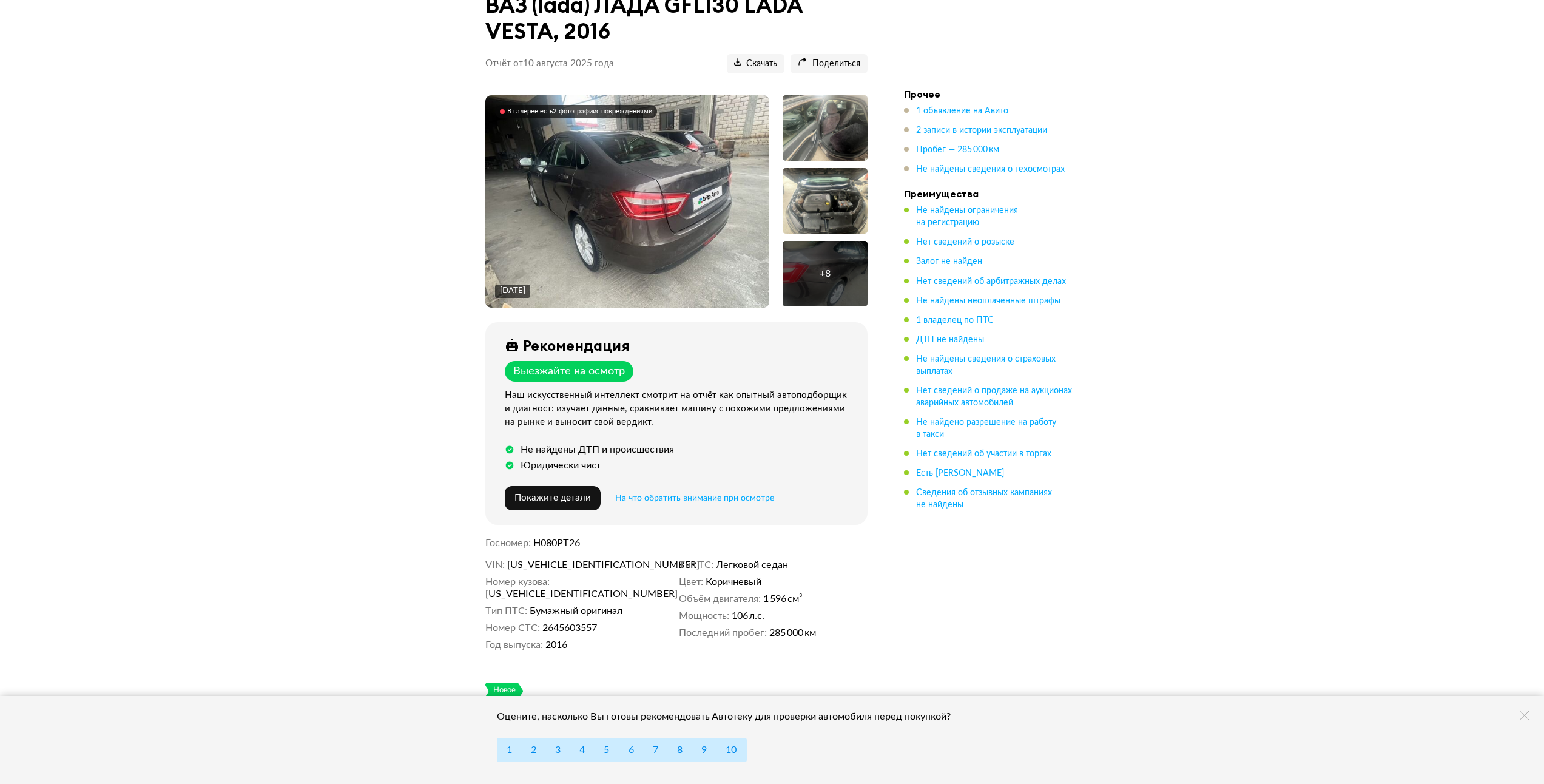
scroll to position [242, 0]
